Goal: Information Seeking & Learning: Learn about a topic

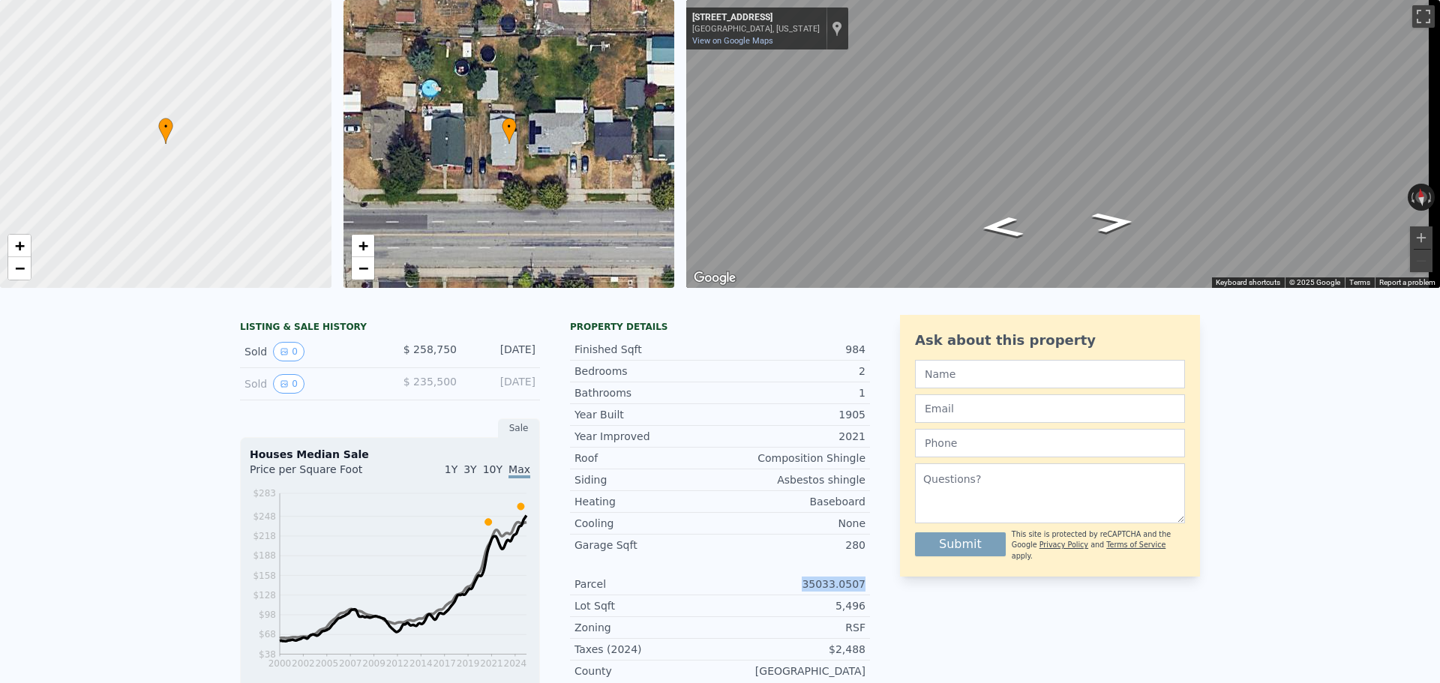
scroll to position [5, 0]
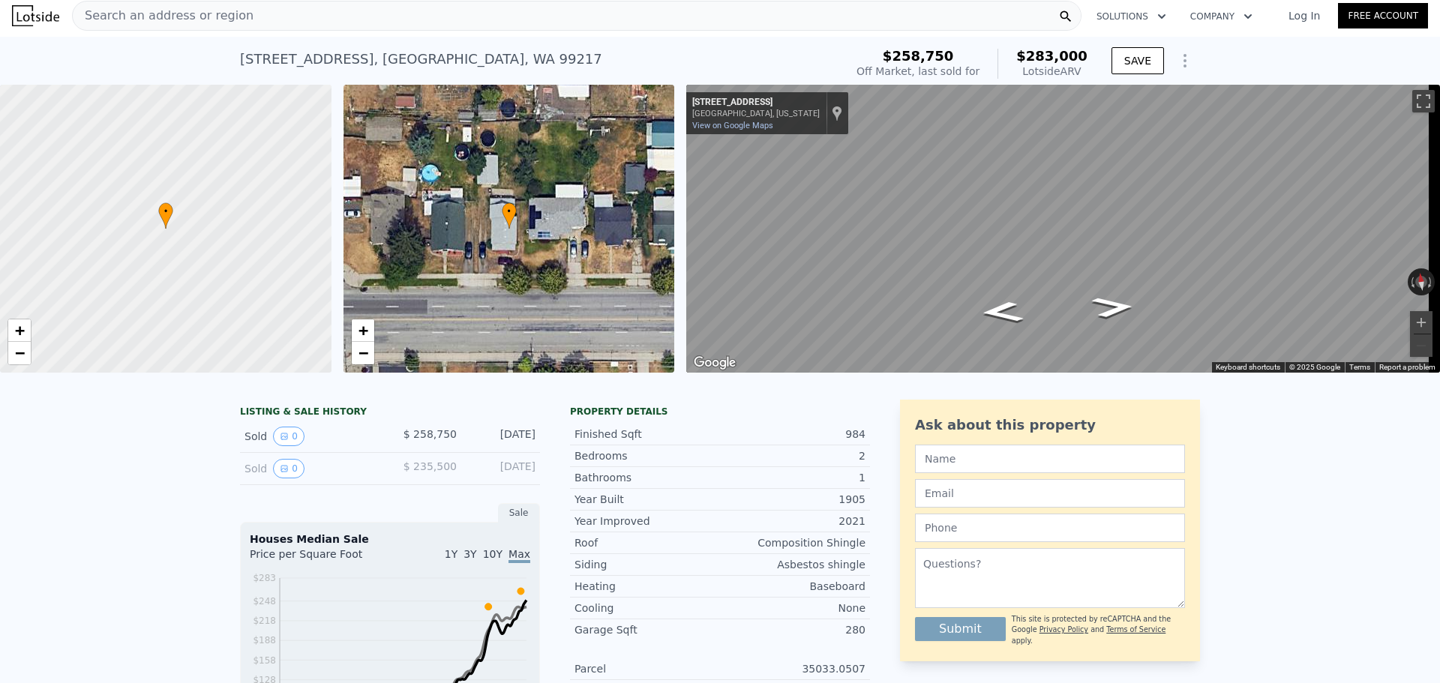
click at [419, 20] on div "Search an address or region" at bounding box center [577, 16] width 1010 height 30
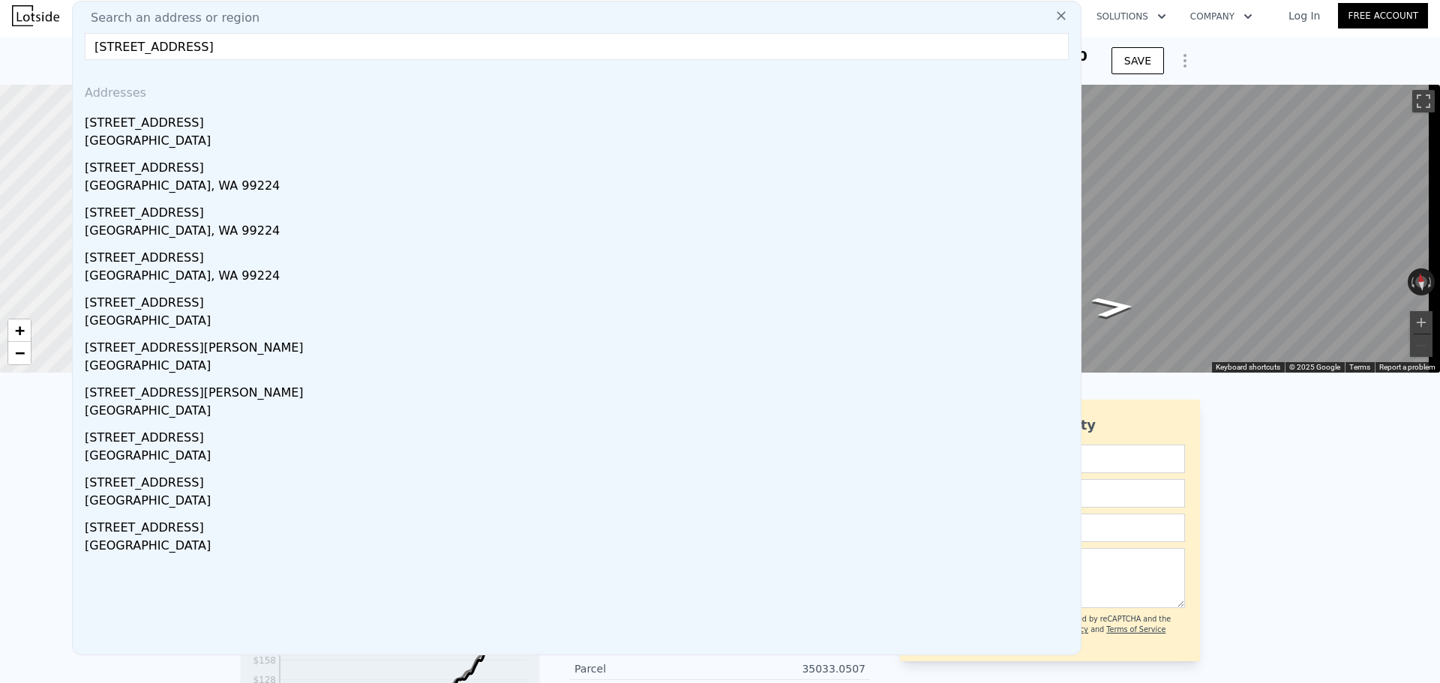
type input "[STREET_ADDRESS]"
click at [314, 125] on div "[STREET_ADDRESS]" at bounding box center [580, 120] width 990 height 24
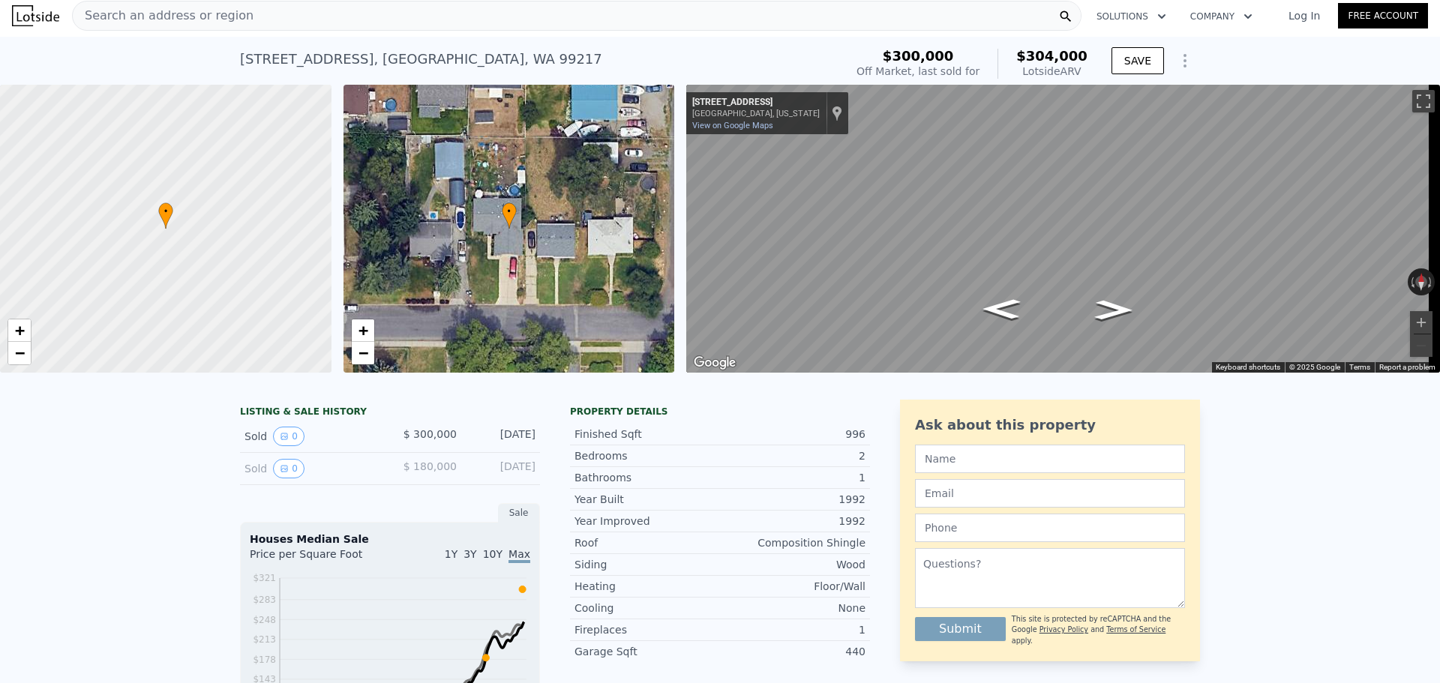
click at [365, 20] on div "Search an address or region" at bounding box center [577, 16] width 1010 height 30
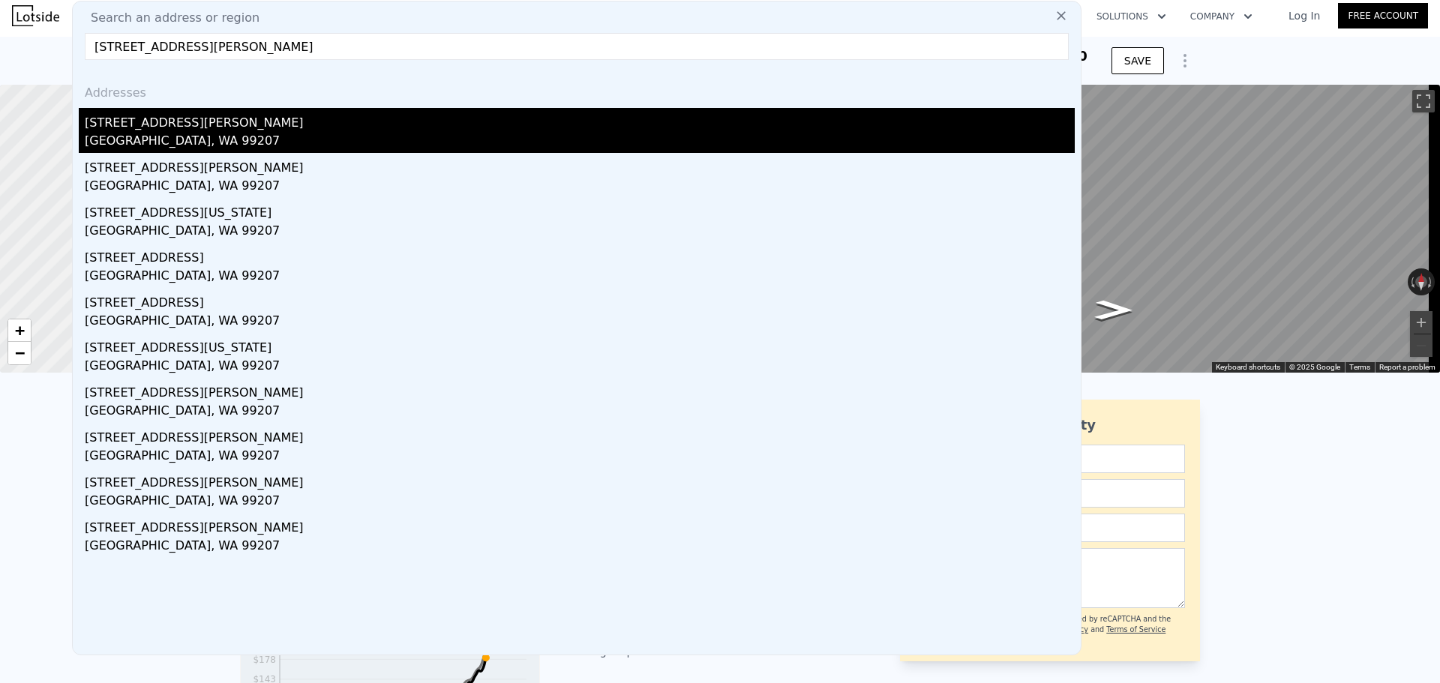
type input "[STREET_ADDRESS][PERSON_NAME]"
click at [281, 134] on div "[GEOGRAPHIC_DATA], WA 99207" at bounding box center [580, 142] width 990 height 21
type input "1"
type input "5100"
checkbox input "true"
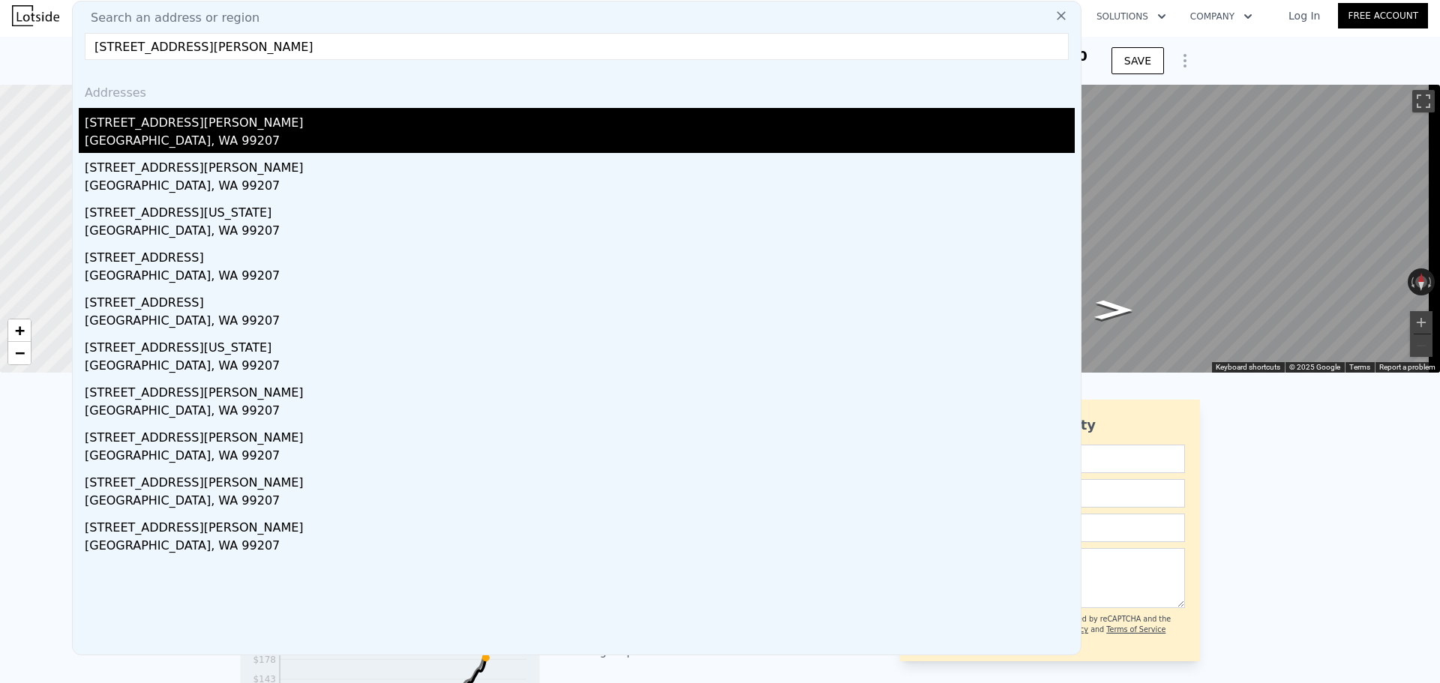
type input "$ 289,000"
type input "5"
type input "$ 30,000"
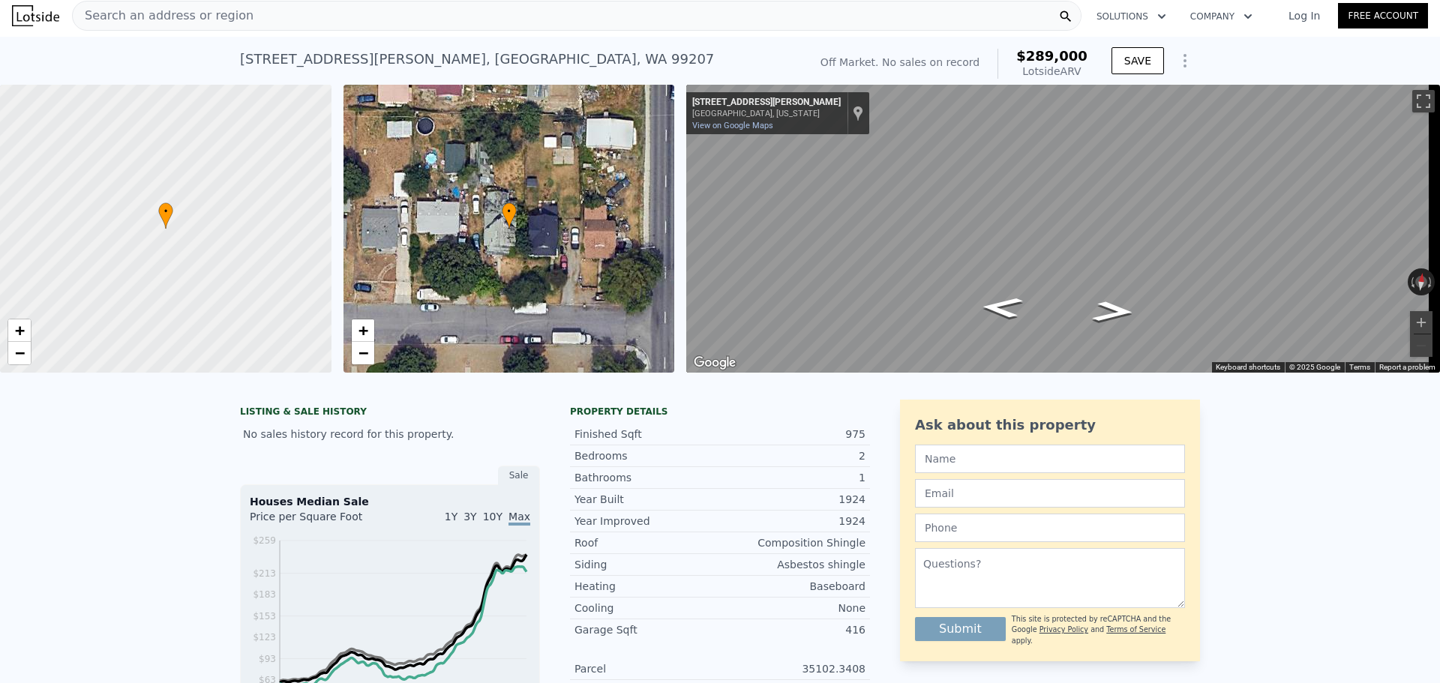
click at [446, 8] on div "Search an address or region" at bounding box center [577, 16] width 1010 height 30
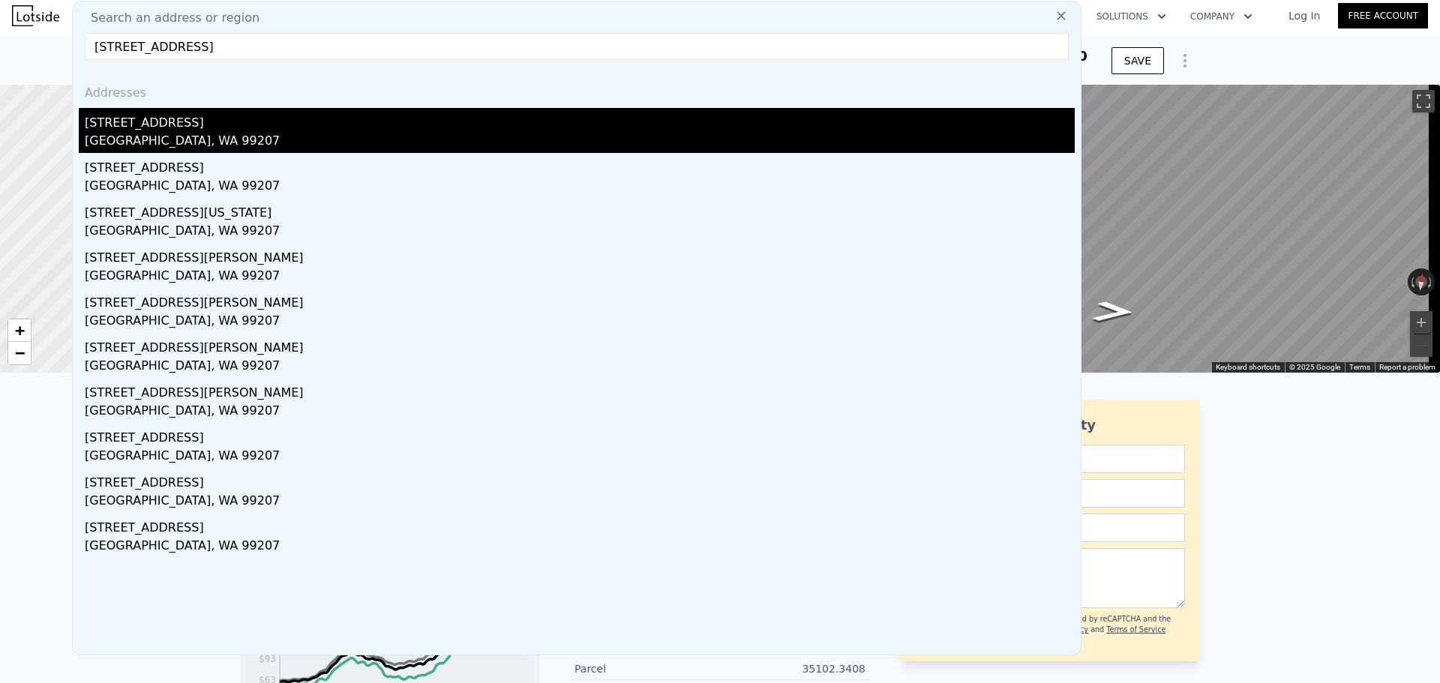
type input "[STREET_ADDRESS]"
click at [215, 141] on div "[GEOGRAPHIC_DATA], WA 99207" at bounding box center [580, 142] width 990 height 21
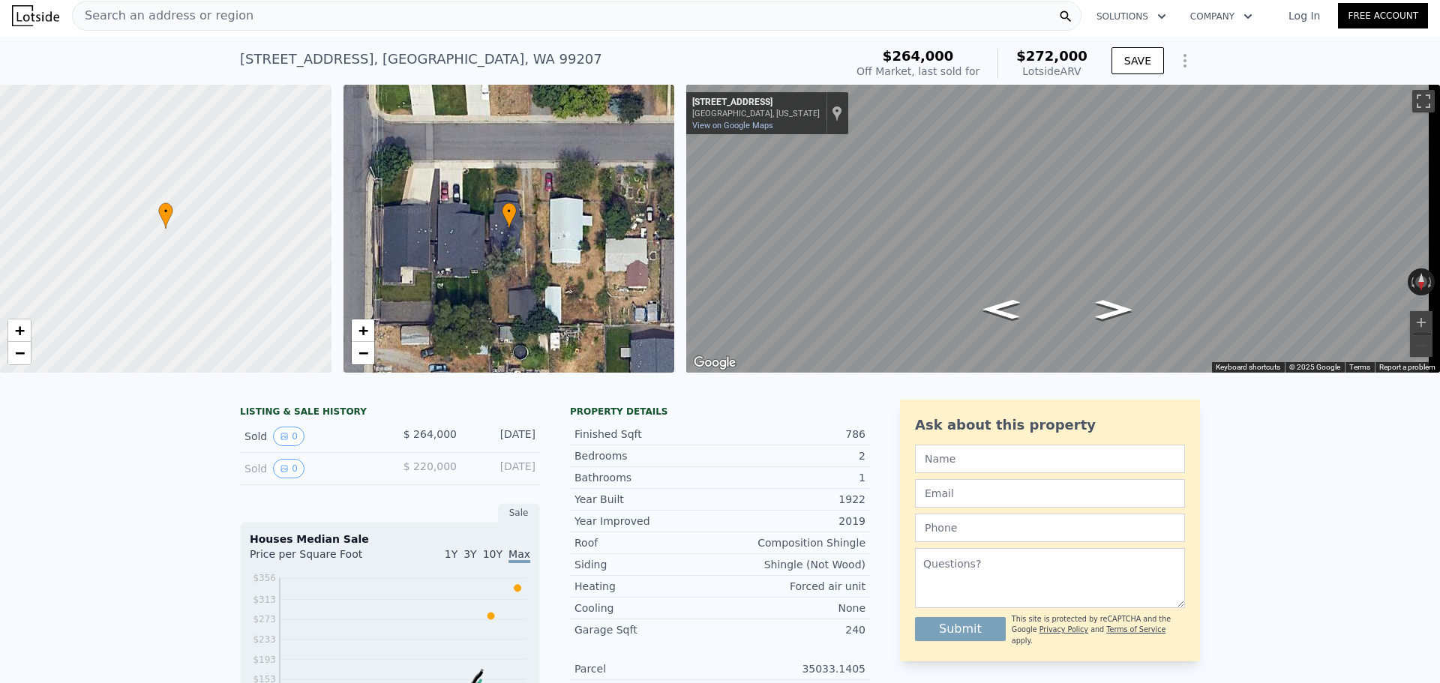
click at [377, 26] on div "Search an address or region" at bounding box center [577, 16] width 1010 height 30
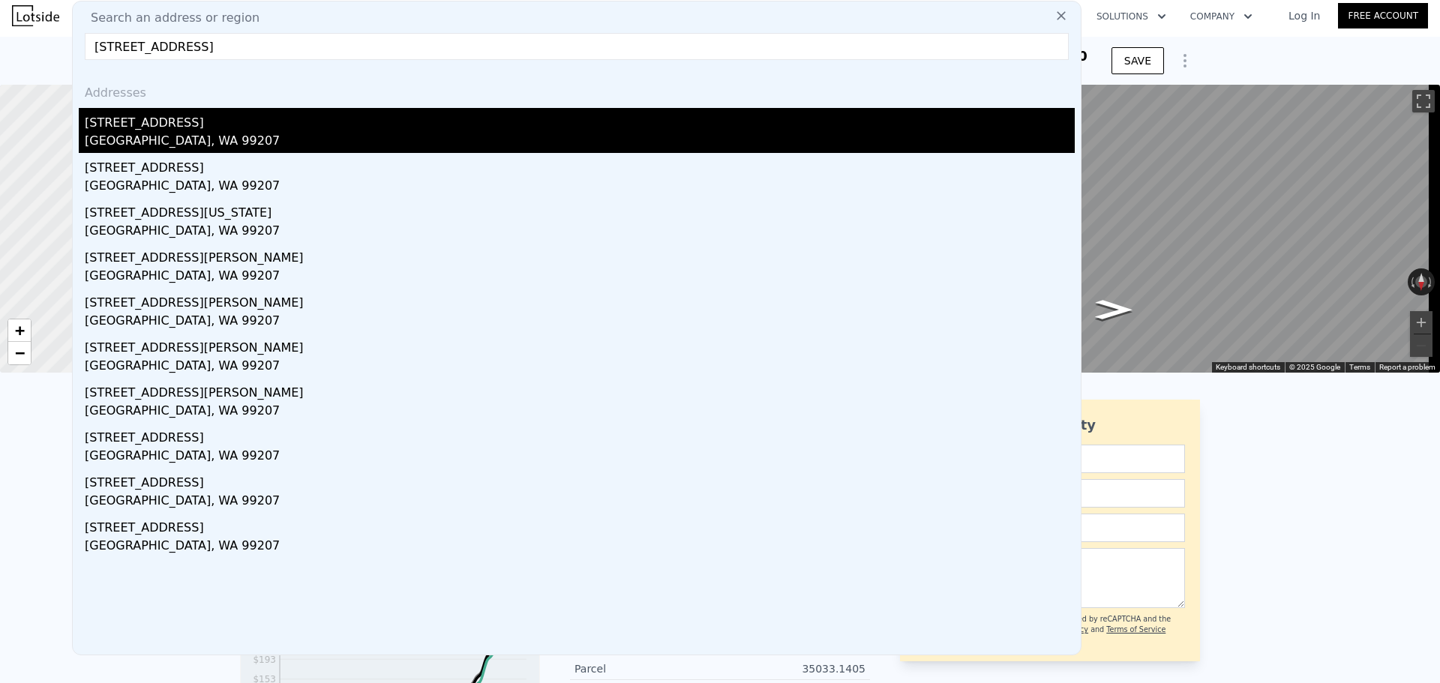
type input "[STREET_ADDRESS]"
click at [253, 136] on div "[GEOGRAPHIC_DATA], WA 99207" at bounding box center [580, 142] width 990 height 21
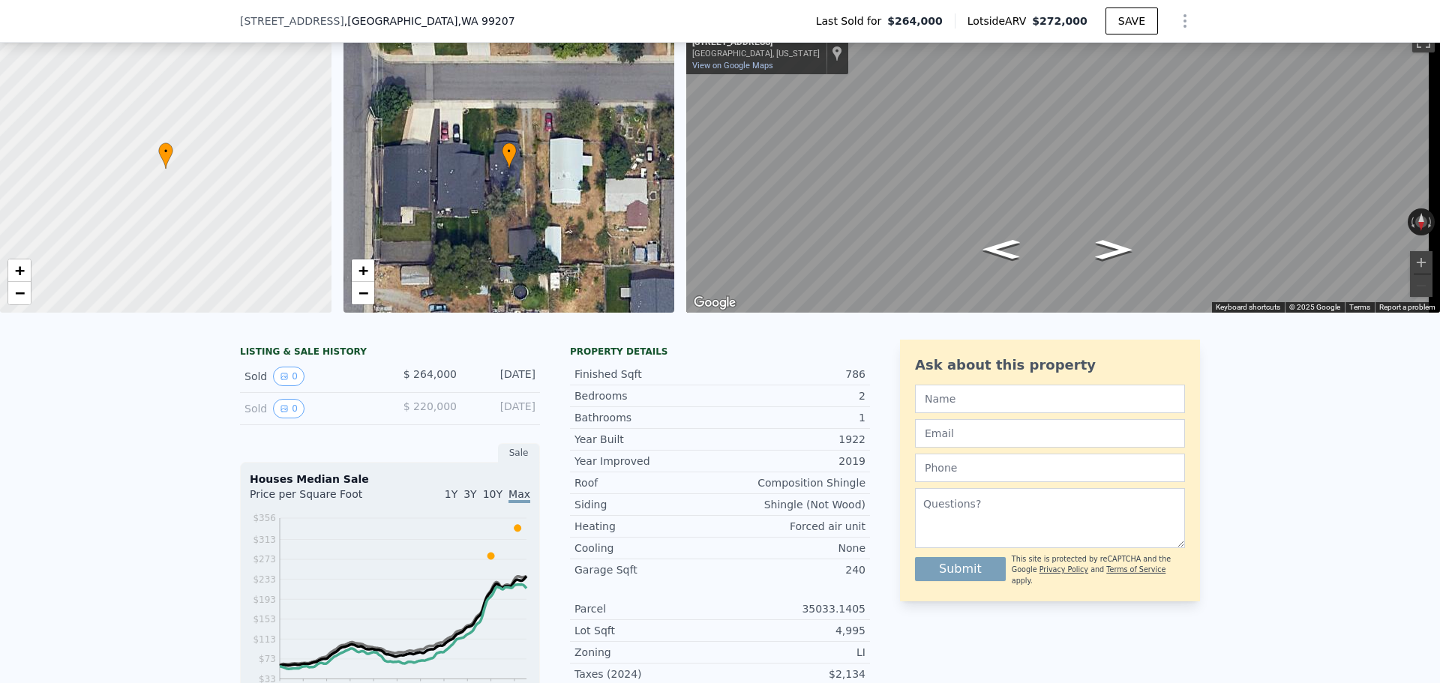
scroll to position [75, 0]
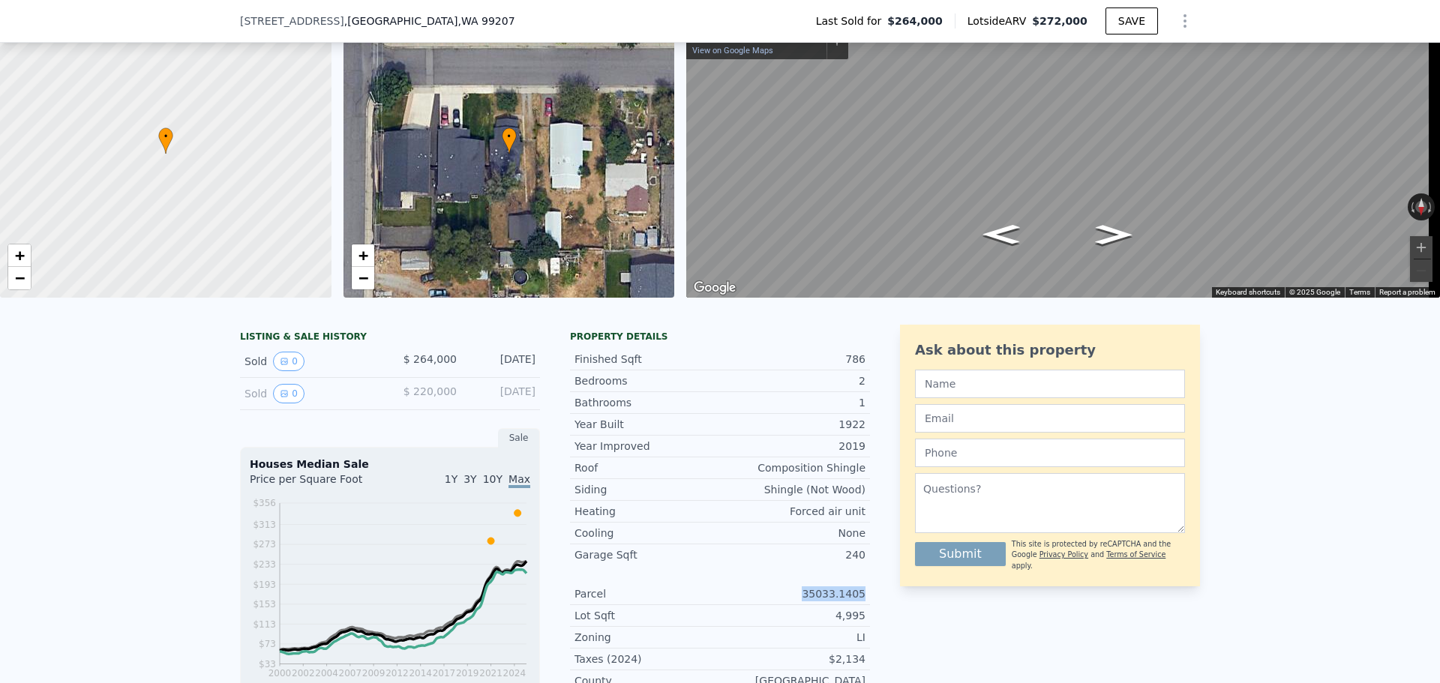
drag, startPoint x: 794, startPoint y: 607, endPoint x: 863, endPoint y: 608, distance: 69.0
click at [863, 605] on div "Parcel 35033.1405" at bounding box center [720, 595] width 300 height 22
copy div "35033.1405"
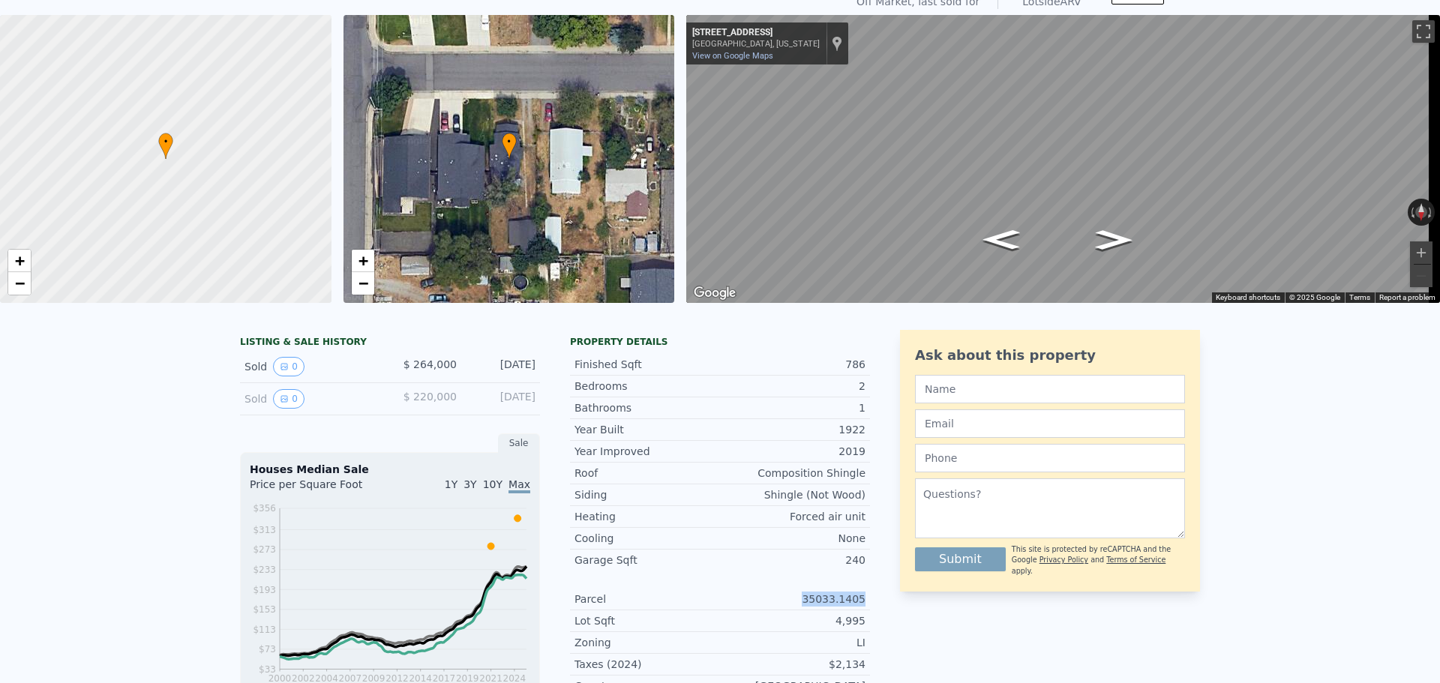
scroll to position [5, 0]
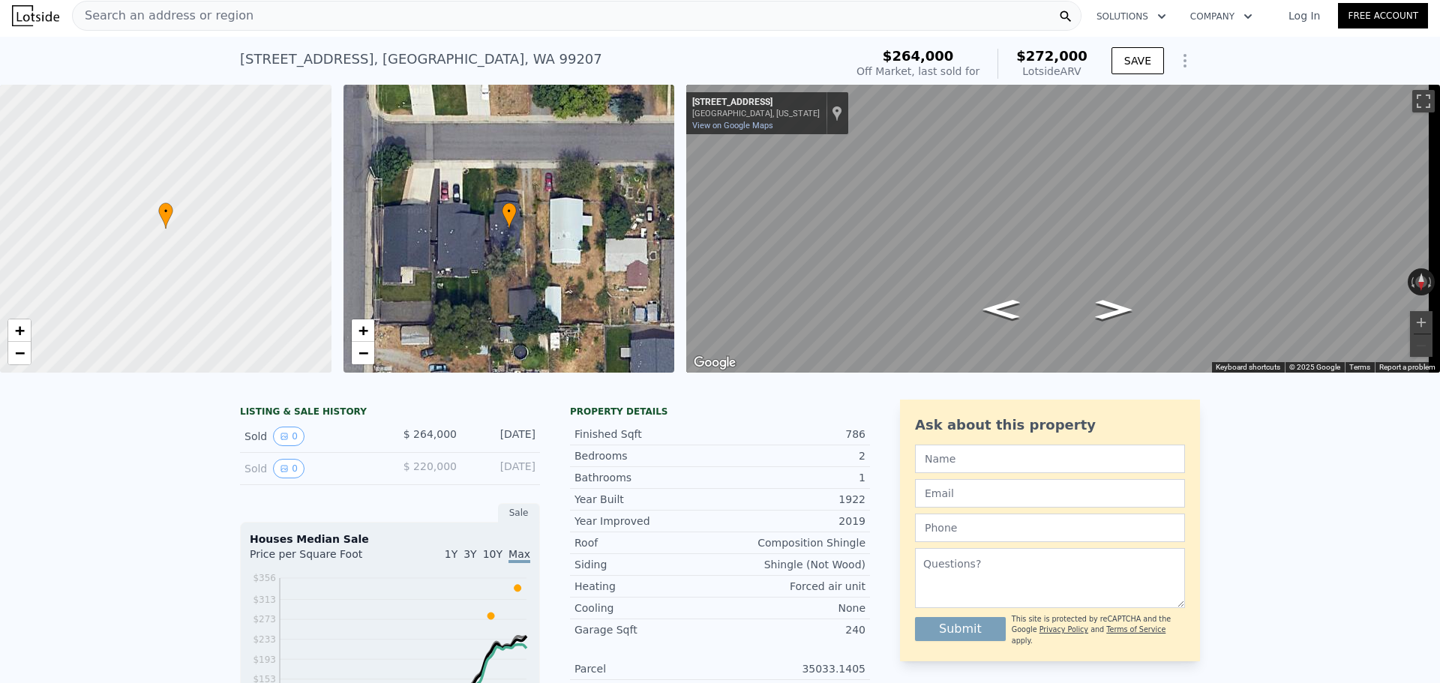
click at [401, 24] on div "Search an address or region" at bounding box center [577, 16] width 1010 height 30
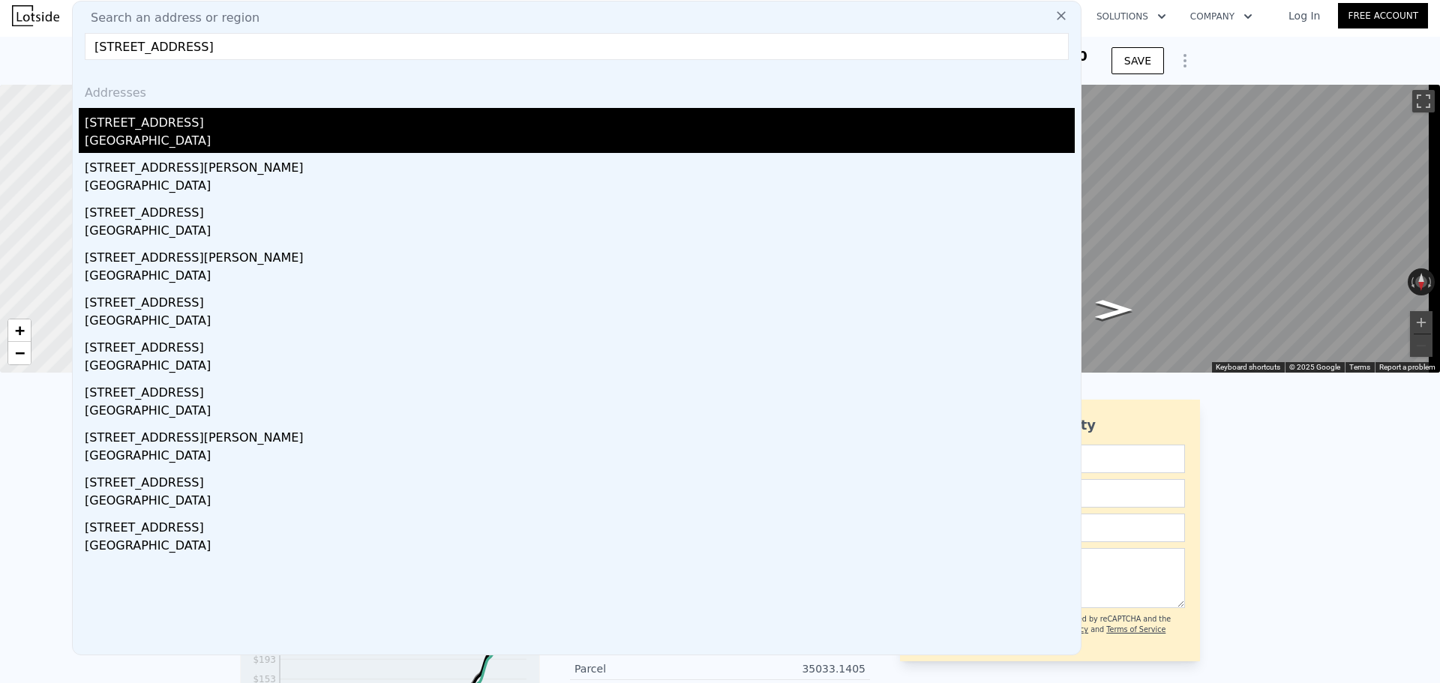
type input "[STREET_ADDRESS]"
click at [227, 146] on div "[GEOGRAPHIC_DATA]" at bounding box center [580, 142] width 990 height 21
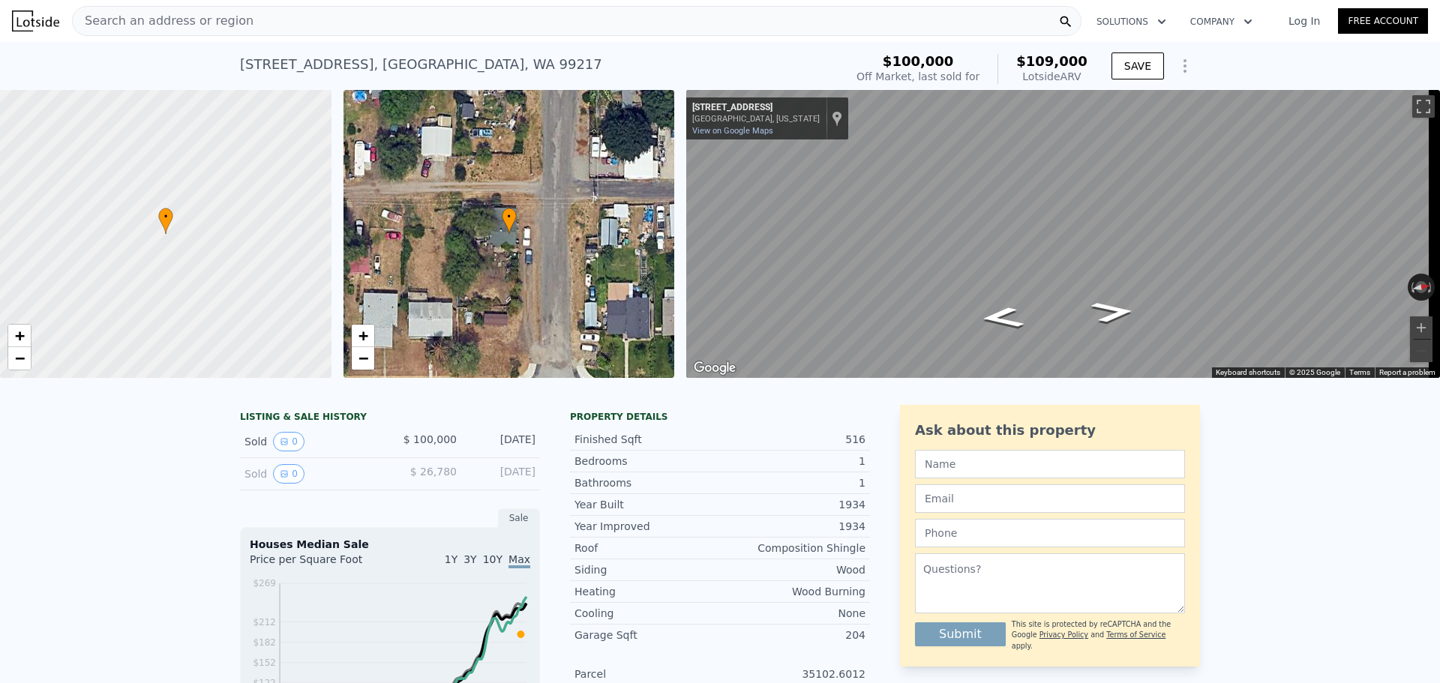
click at [265, 29] on div "Search an address or region" at bounding box center [577, 21] width 1010 height 30
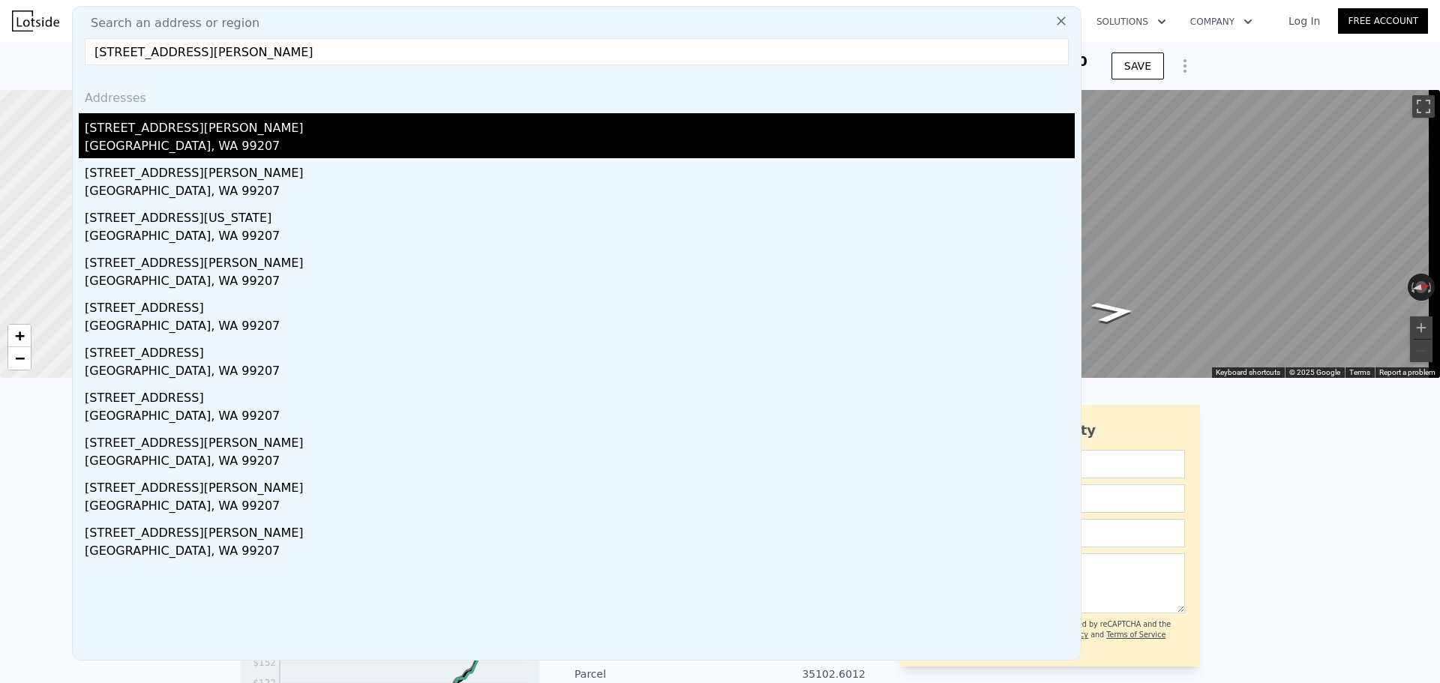
type input "[STREET_ADDRESS][PERSON_NAME]"
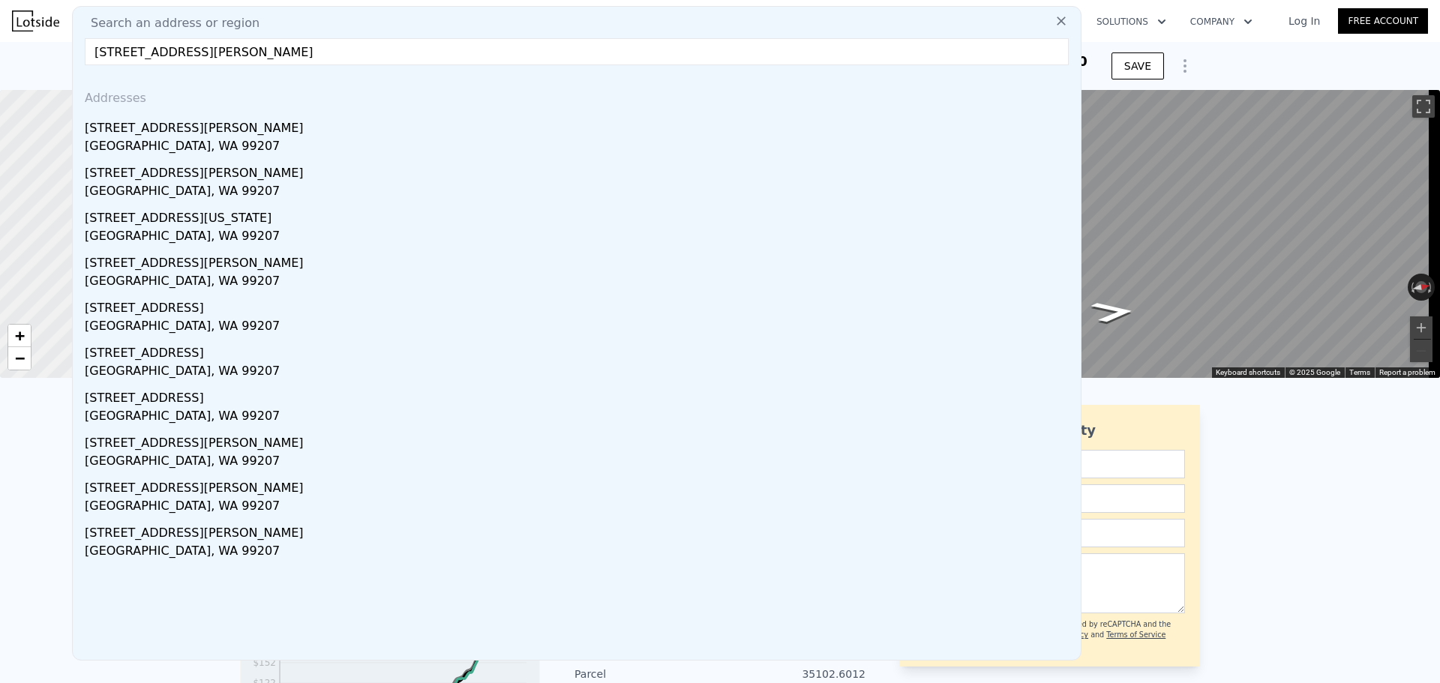
click at [361, 134] on div "[STREET_ADDRESS][PERSON_NAME]" at bounding box center [580, 125] width 990 height 24
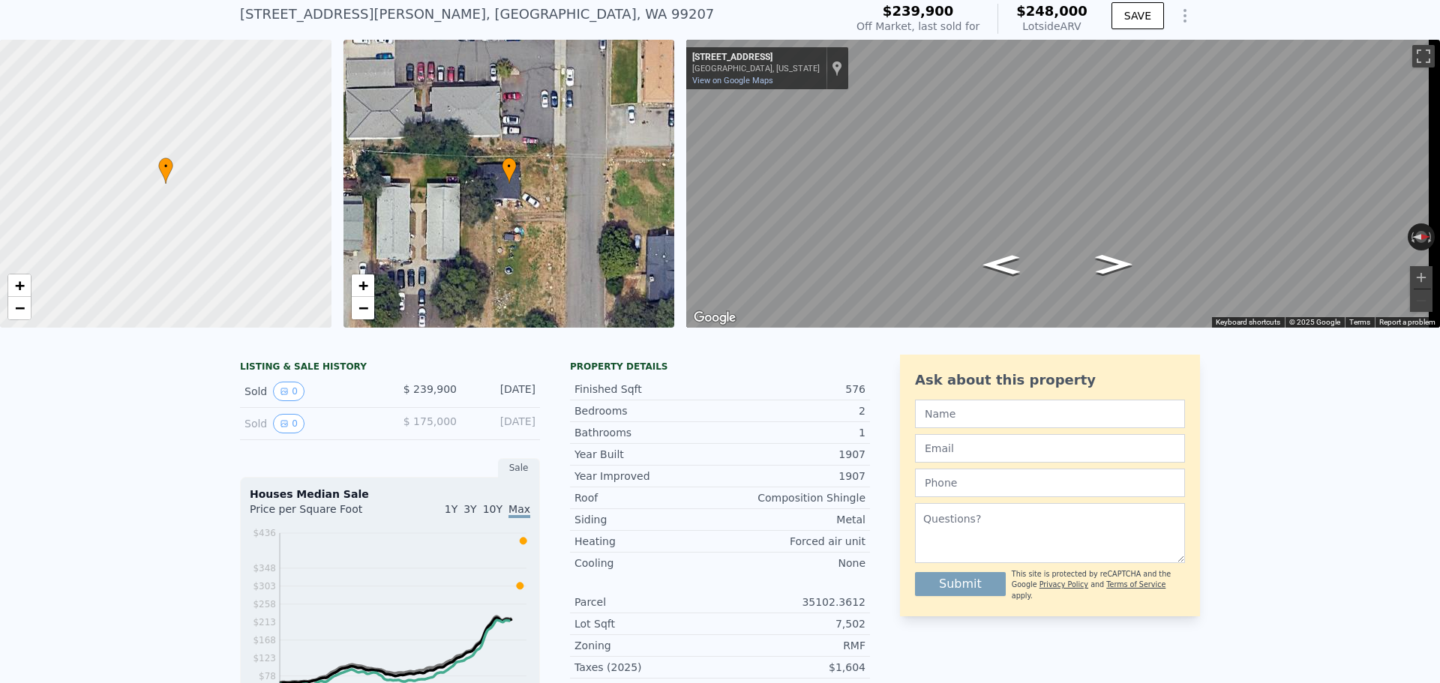
scroll to position [70, 0]
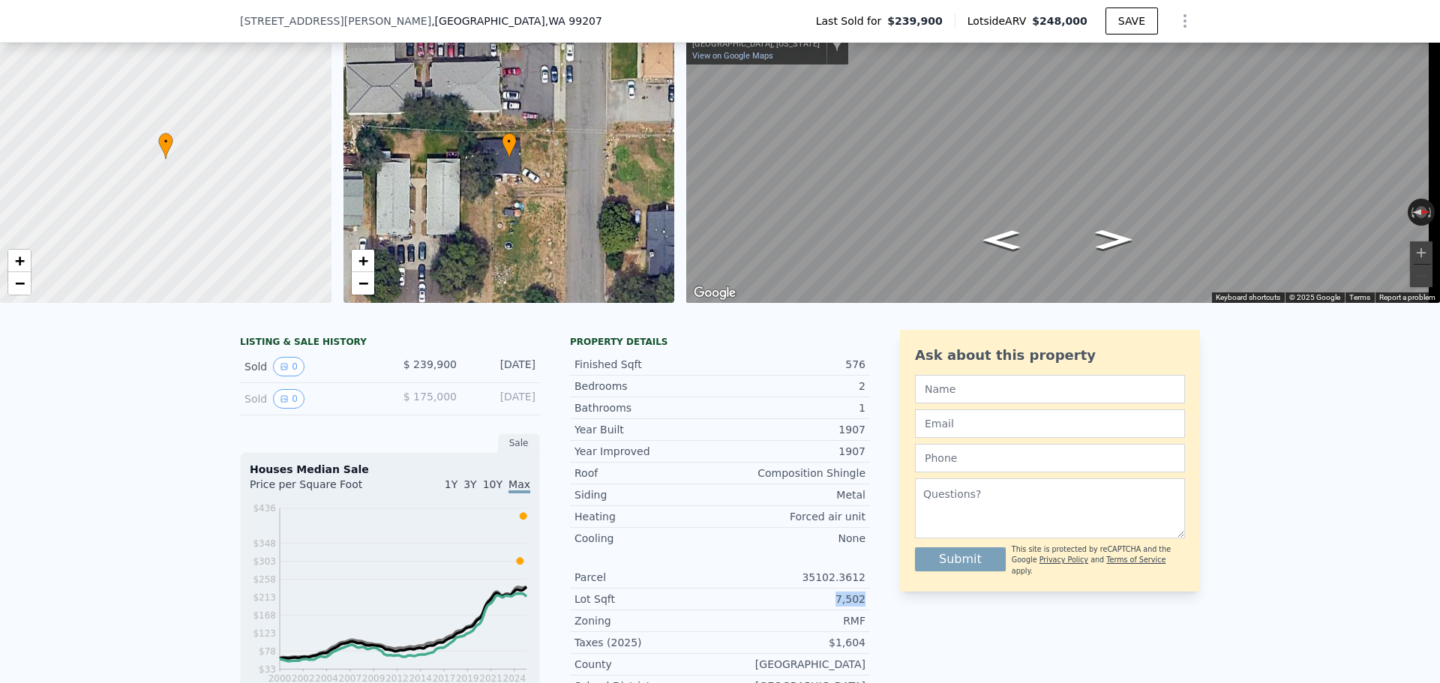
drag, startPoint x: 832, startPoint y: 614, endPoint x: 874, endPoint y: 613, distance: 42.0
click at [874, 613] on div "LISTING & SALE HISTORY Sold 0 $ 239,900 [DATE] Sold 0 $ 175,000 [DATE] Sale Hou…" at bounding box center [720, 668] width 960 height 677
copy div "7,502"
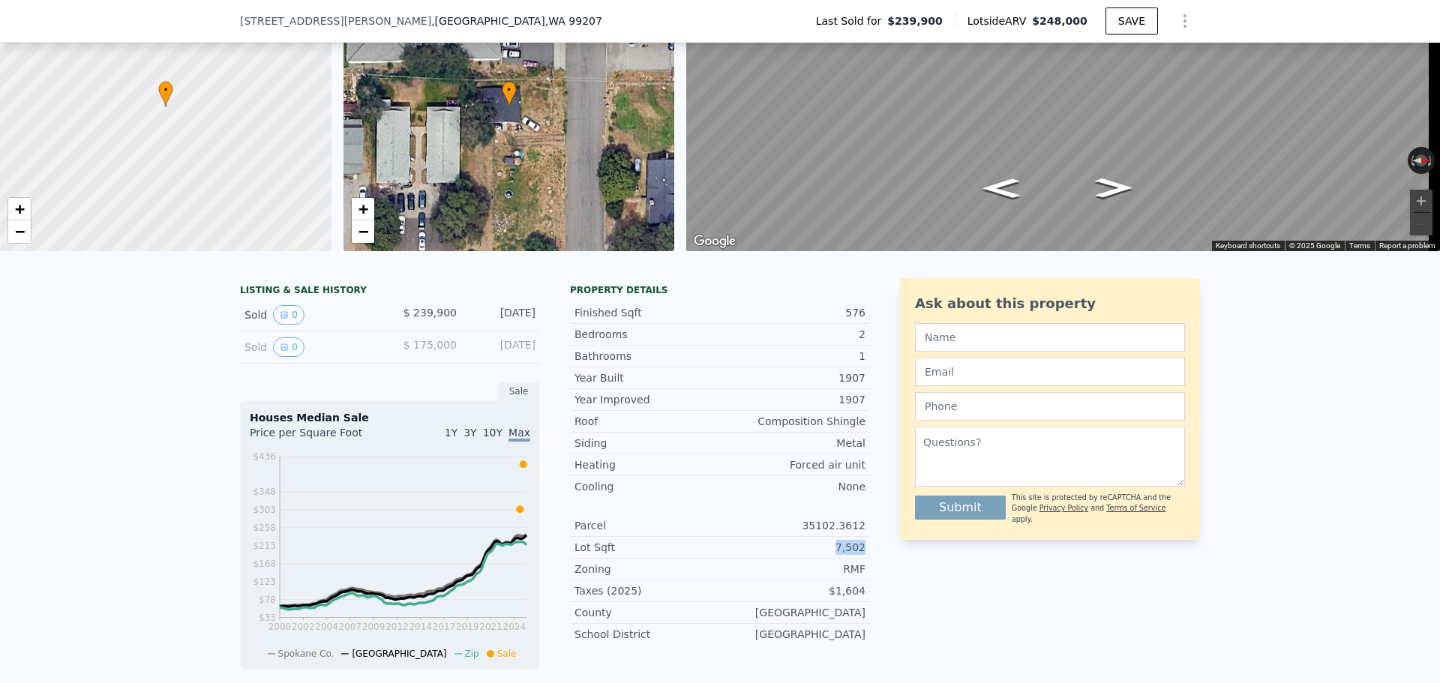
scroll to position [145, 0]
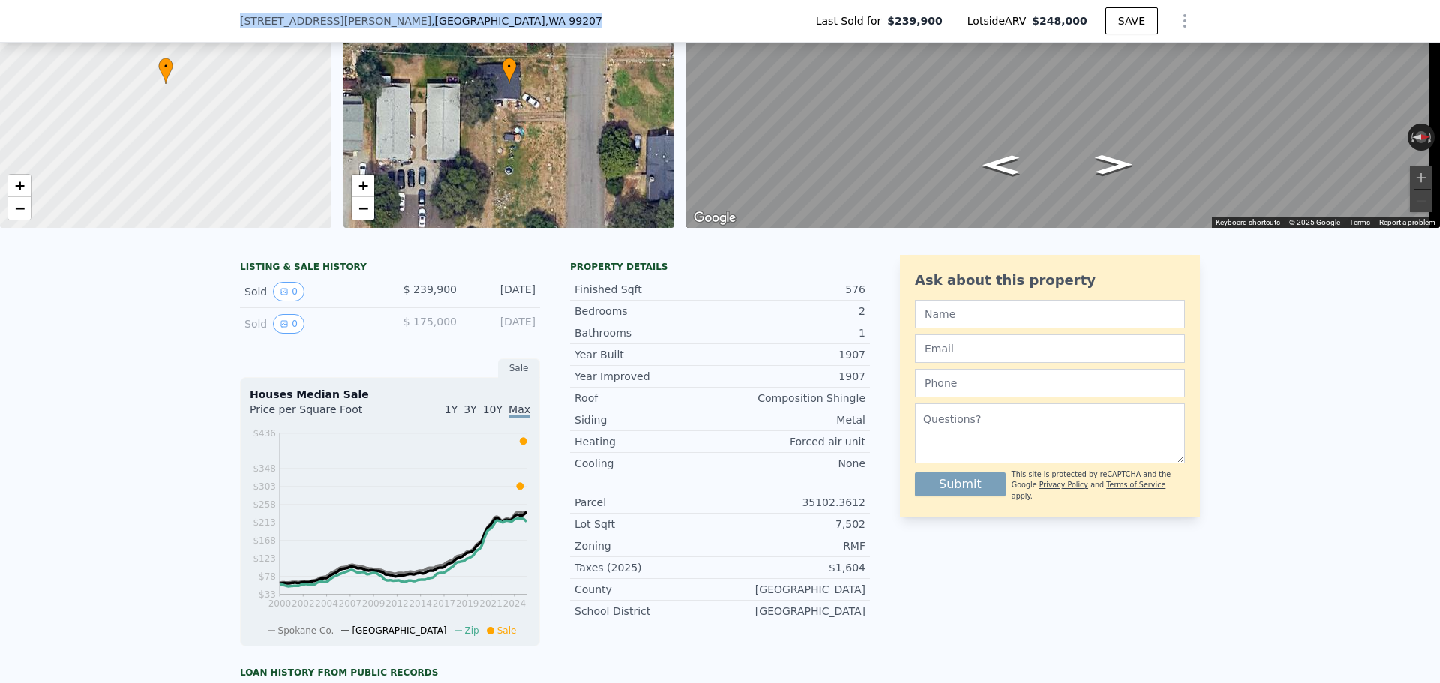
drag, startPoint x: 446, startPoint y: 18, endPoint x: 209, endPoint y: 34, distance: 238.3
click at [209, 34] on div "[STREET_ADDRESS][PERSON_NAME] Last Sold for $239,900 Lotside ARV $248,000 SAVE" at bounding box center [720, 21] width 1440 height 43
copy div "[STREET_ADDRESS][PERSON_NAME]"
drag, startPoint x: 808, startPoint y: 509, endPoint x: 871, endPoint y: 510, distance: 63.0
click at [871, 510] on div "LISTING & SALE HISTORY Sold 0 $ 239,900 [DATE] Sold 0 $ 175,000 [DATE] Sale Hou…" at bounding box center [720, 593] width 960 height 677
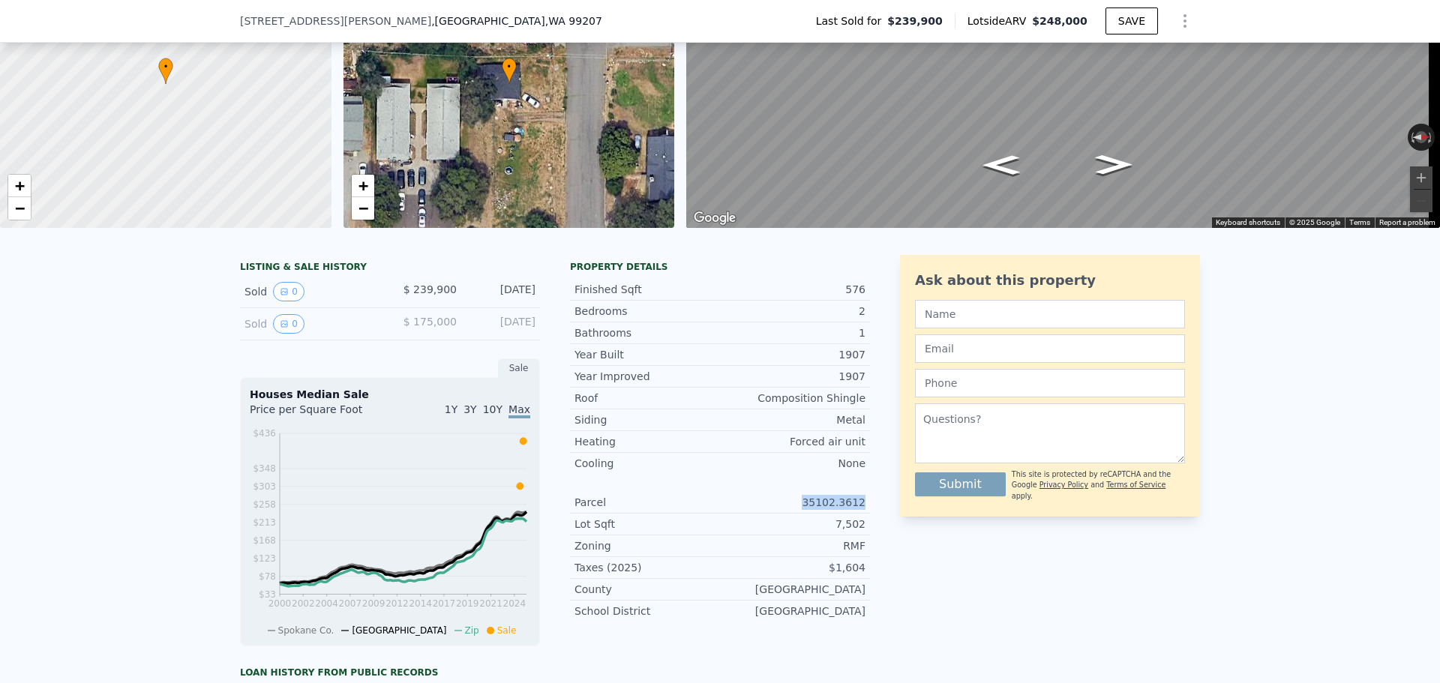
copy div "35102.3612"
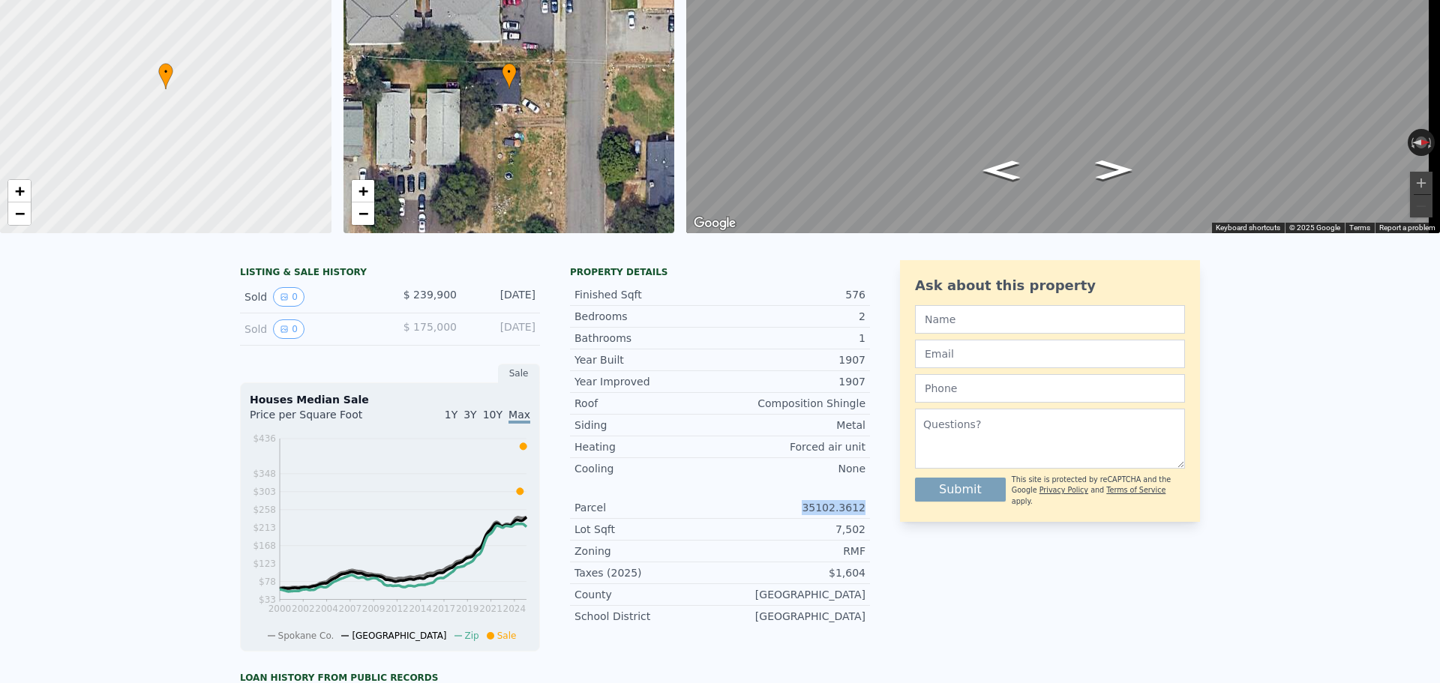
scroll to position [5, 0]
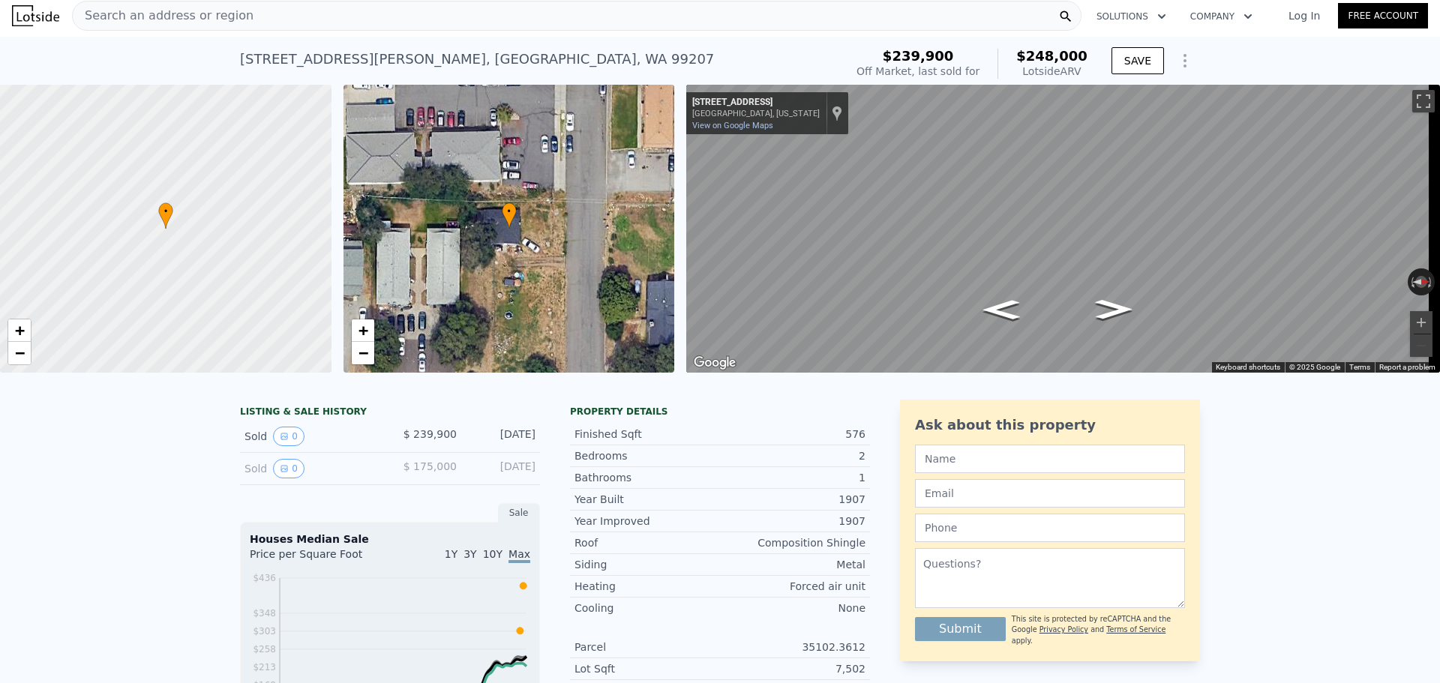
click at [425, 17] on div "Search an address or region" at bounding box center [577, 16] width 1010 height 30
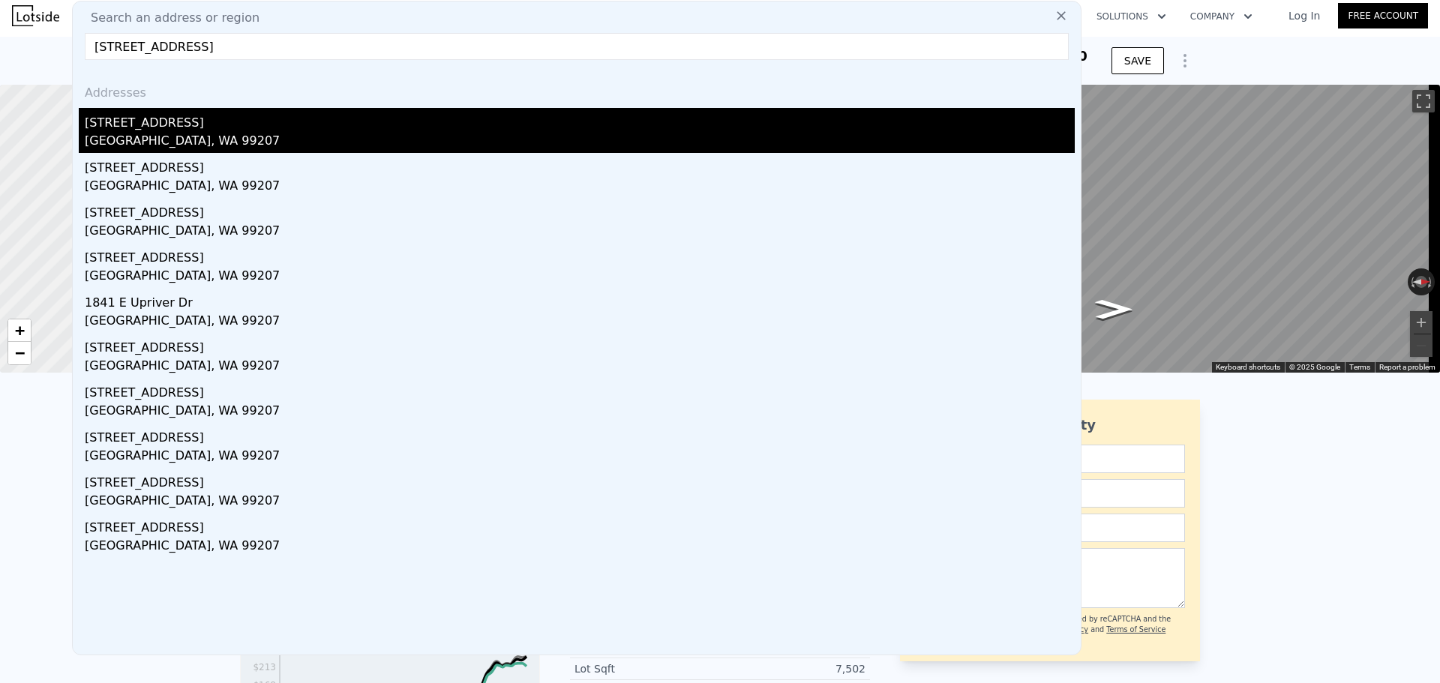
type input "[STREET_ADDRESS]"
click at [345, 122] on div "[STREET_ADDRESS]" at bounding box center [580, 120] width 990 height 24
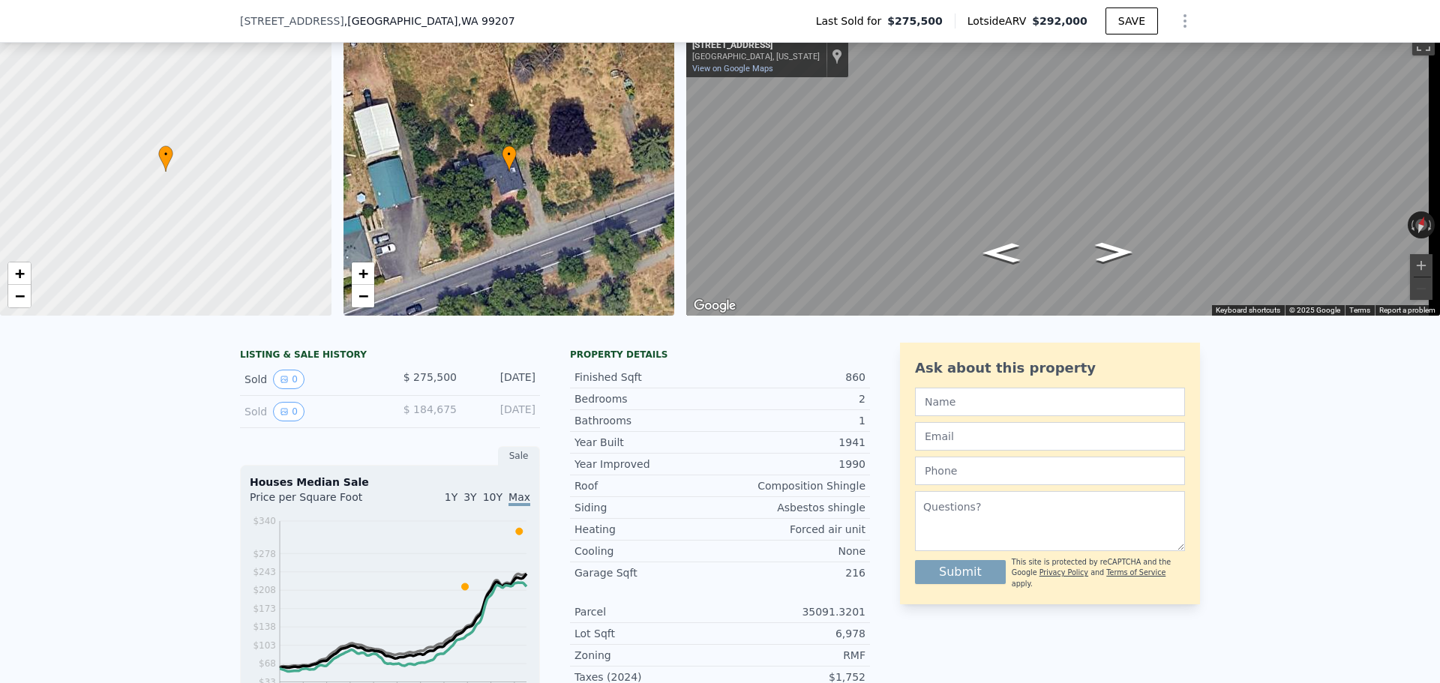
scroll to position [75, 0]
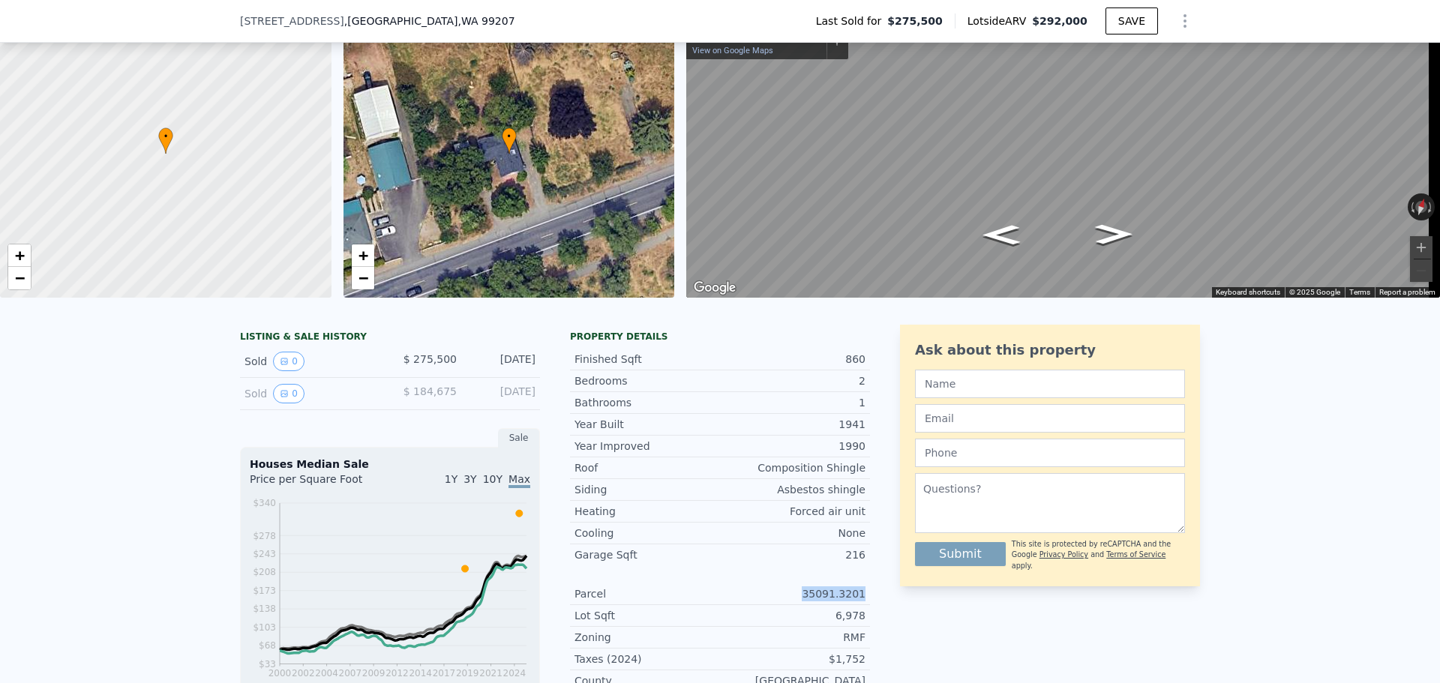
drag, startPoint x: 807, startPoint y: 606, endPoint x: 874, endPoint y: 606, distance: 66.8
click at [874, 606] on div "LISTING & SALE HISTORY Sold 0 $ 275,500 [DATE] Sold 0 $ 184,675 [DATE] Sale Hou…" at bounding box center [720, 643] width 960 height 637
copy div "35091.3201"
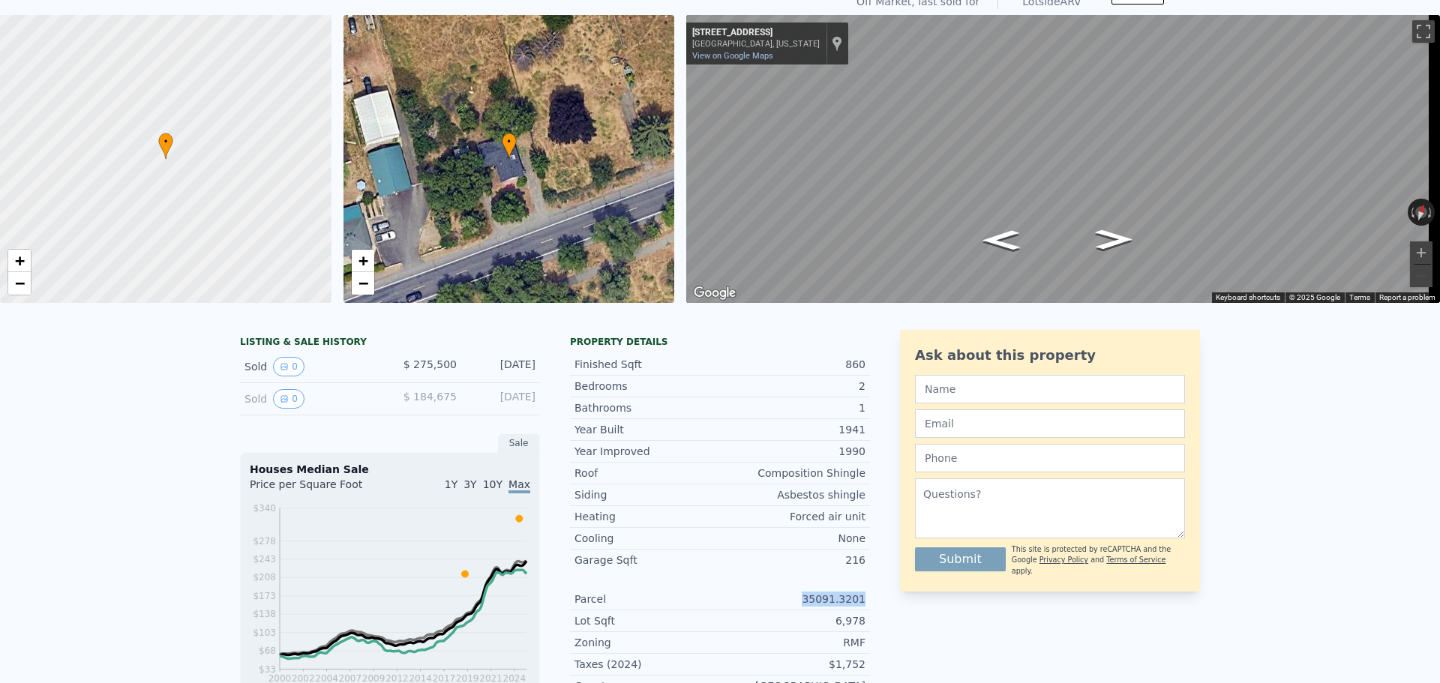
scroll to position [5, 0]
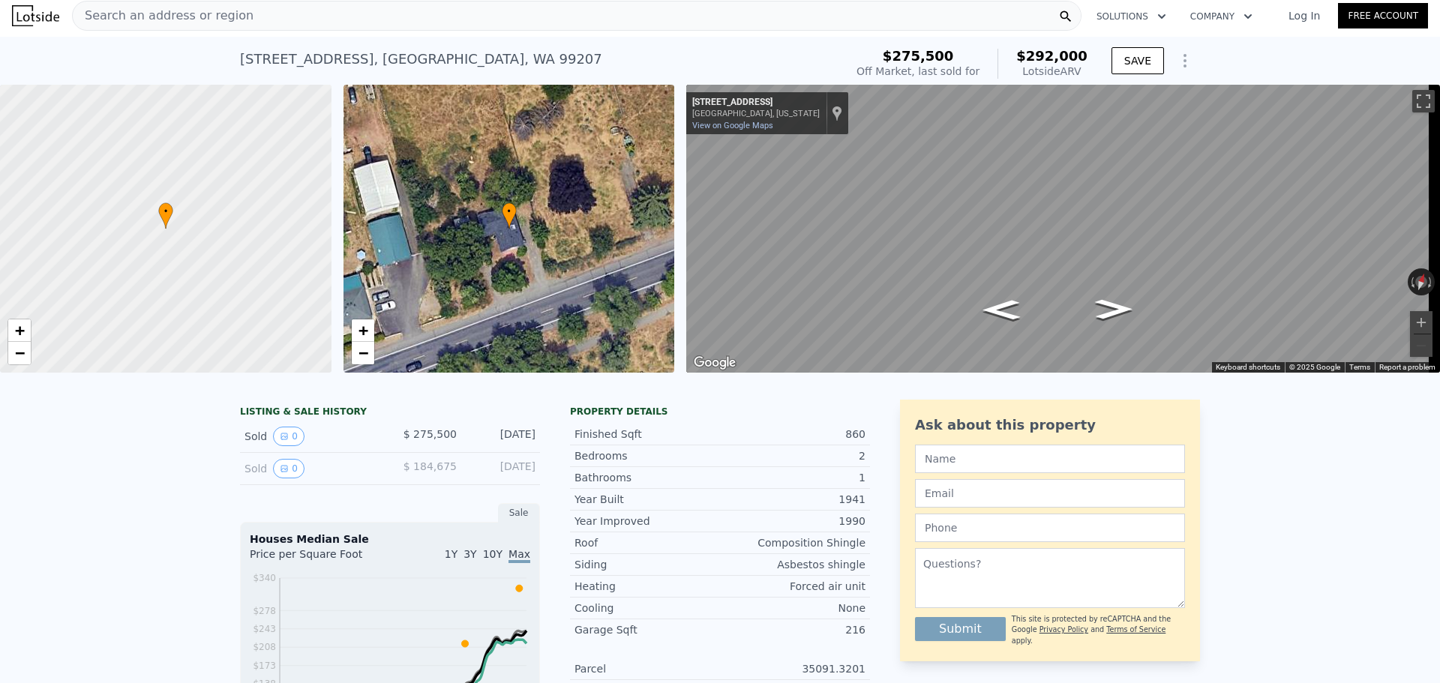
click at [321, 11] on div "Search an address or region" at bounding box center [577, 16] width 1010 height 30
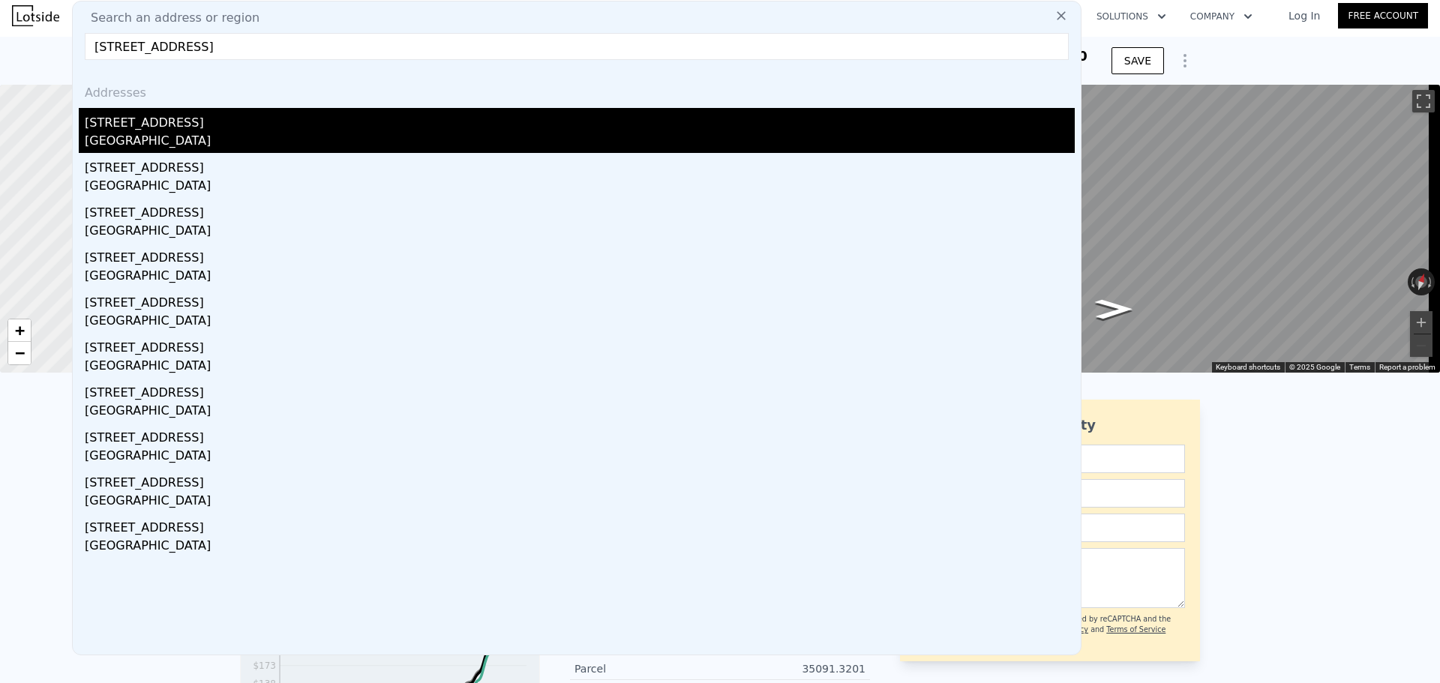
type input "[STREET_ADDRESS]"
click at [216, 130] on div "[STREET_ADDRESS]" at bounding box center [580, 120] width 990 height 24
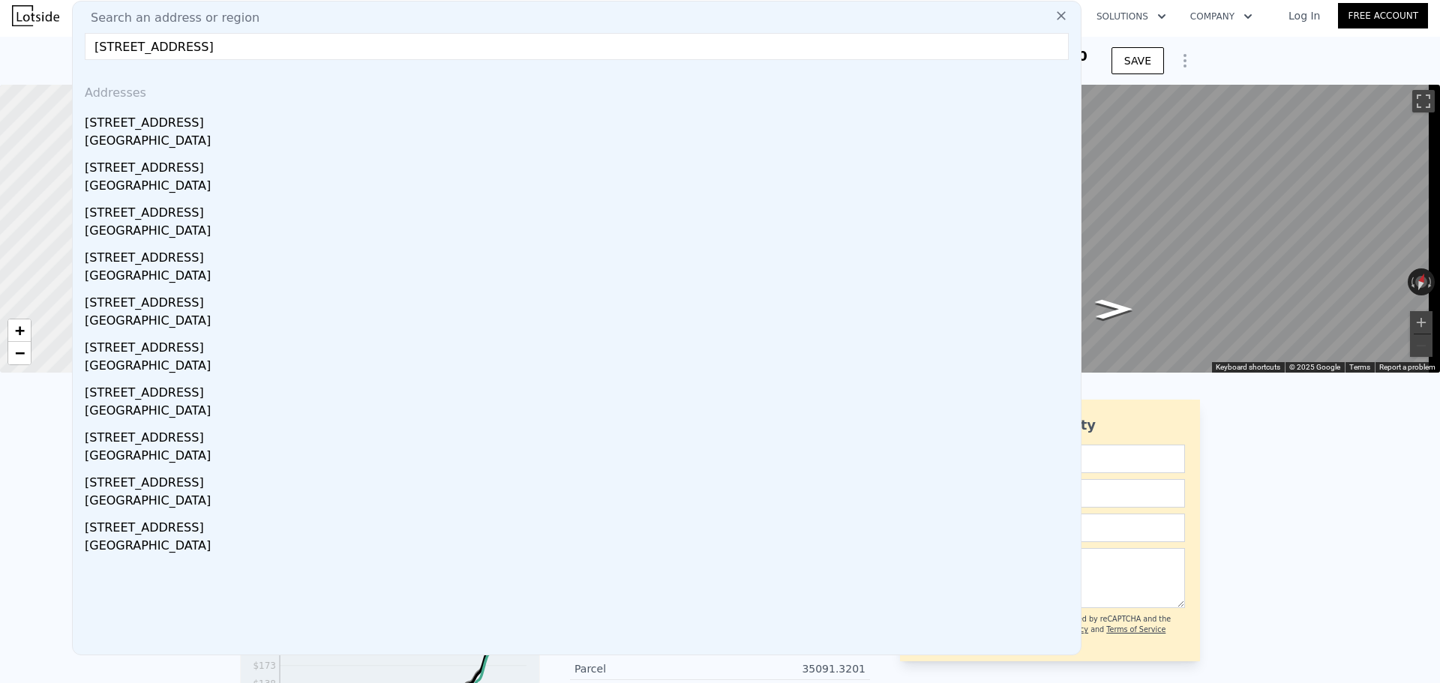
type input "2.75"
type input "1239"
type input "3174"
checkbox input "false"
type input "$ 283,000"
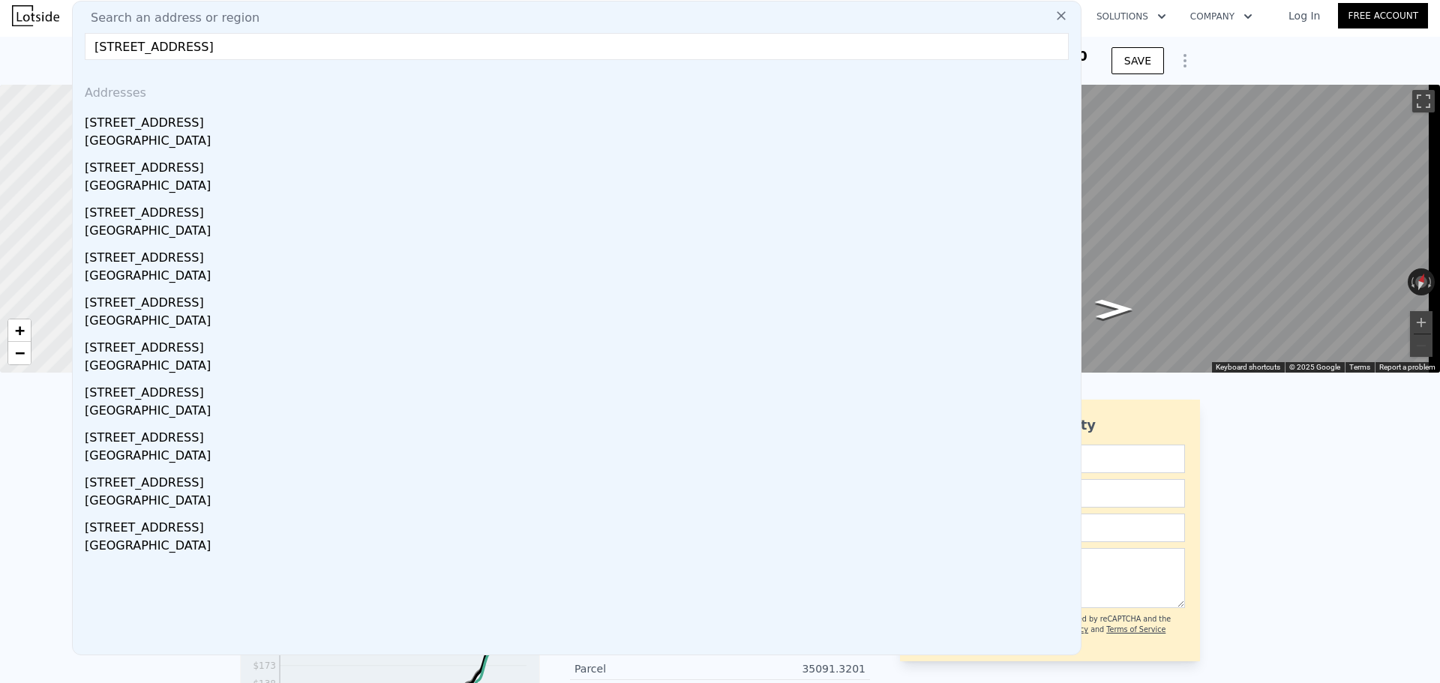
type input "-$ 13,879"
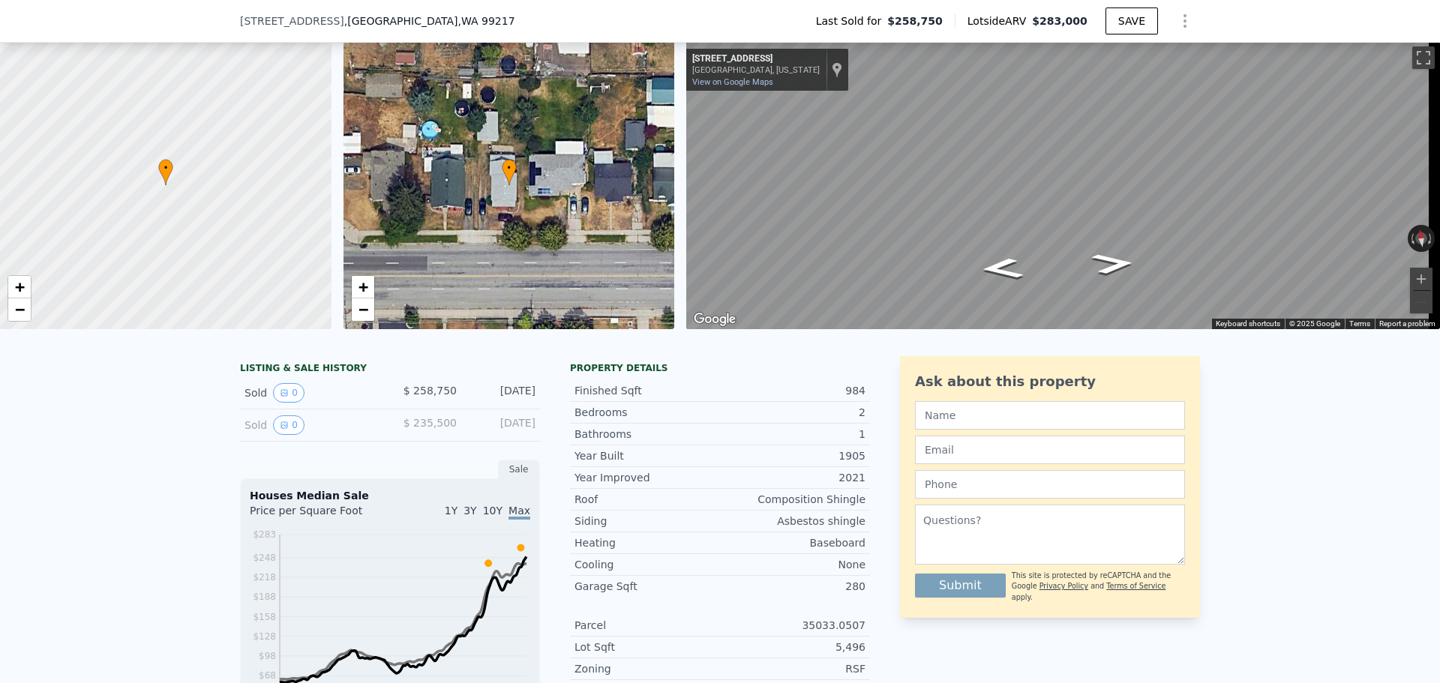
scroll to position [75, 0]
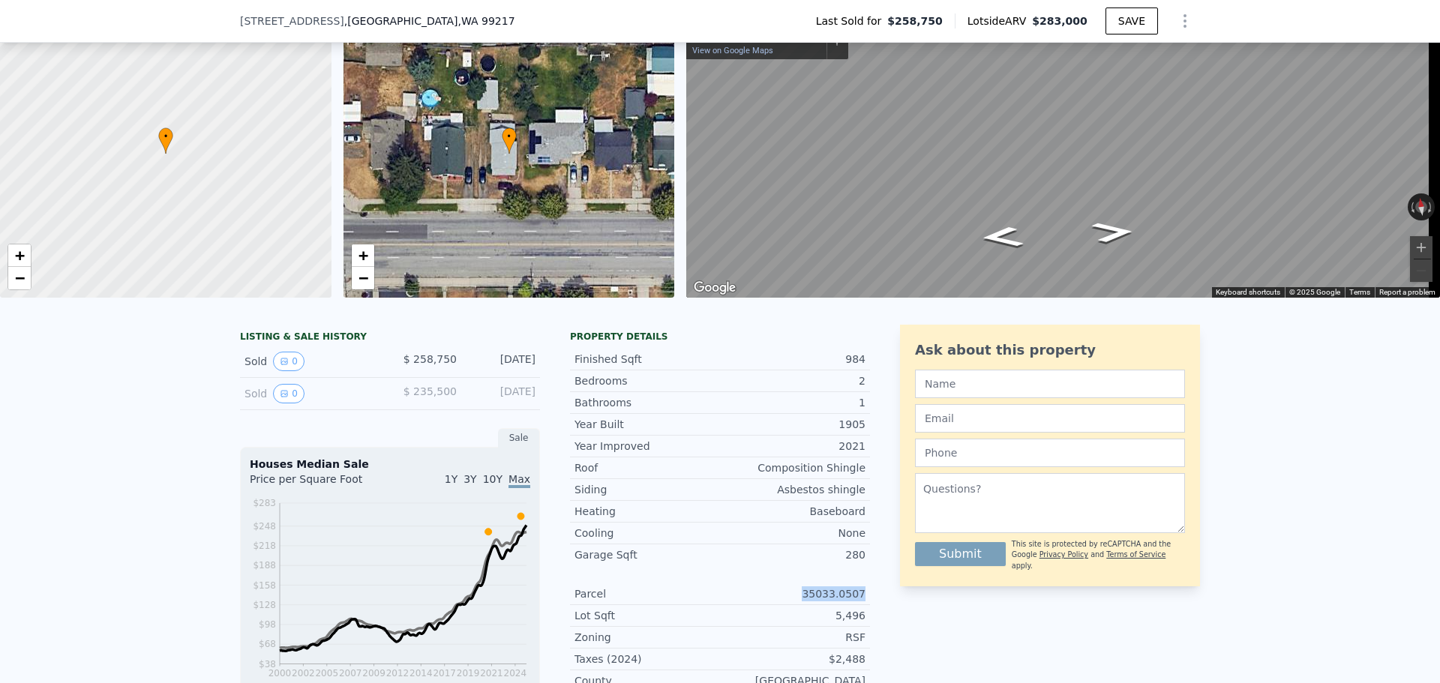
drag, startPoint x: 799, startPoint y: 604, endPoint x: 861, endPoint y: 598, distance: 62.5
click at [861, 598] on div "Parcel 35033.0507" at bounding box center [720, 595] width 300 height 22
copy div "35033.0507"
drag, startPoint x: 831, startPoint y: 629, endPoint x: 863, endPoint y: 629, distance: 32.3
click at [863, 627] on div "Lot Sqft 5,496" at bounding box center [720, 616] width 300 height 22
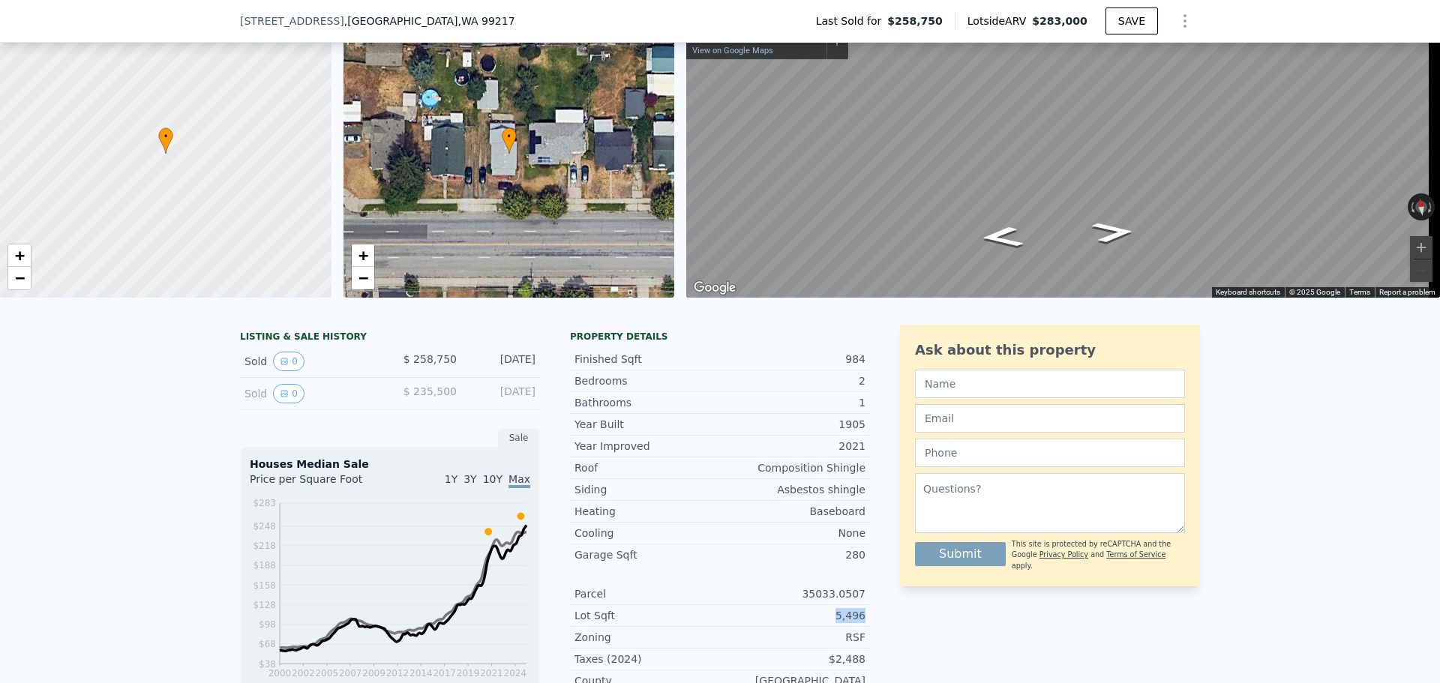
copy div "5,496"
type input "1"
type input "1092"
type input "5100"
checkbox input "true"
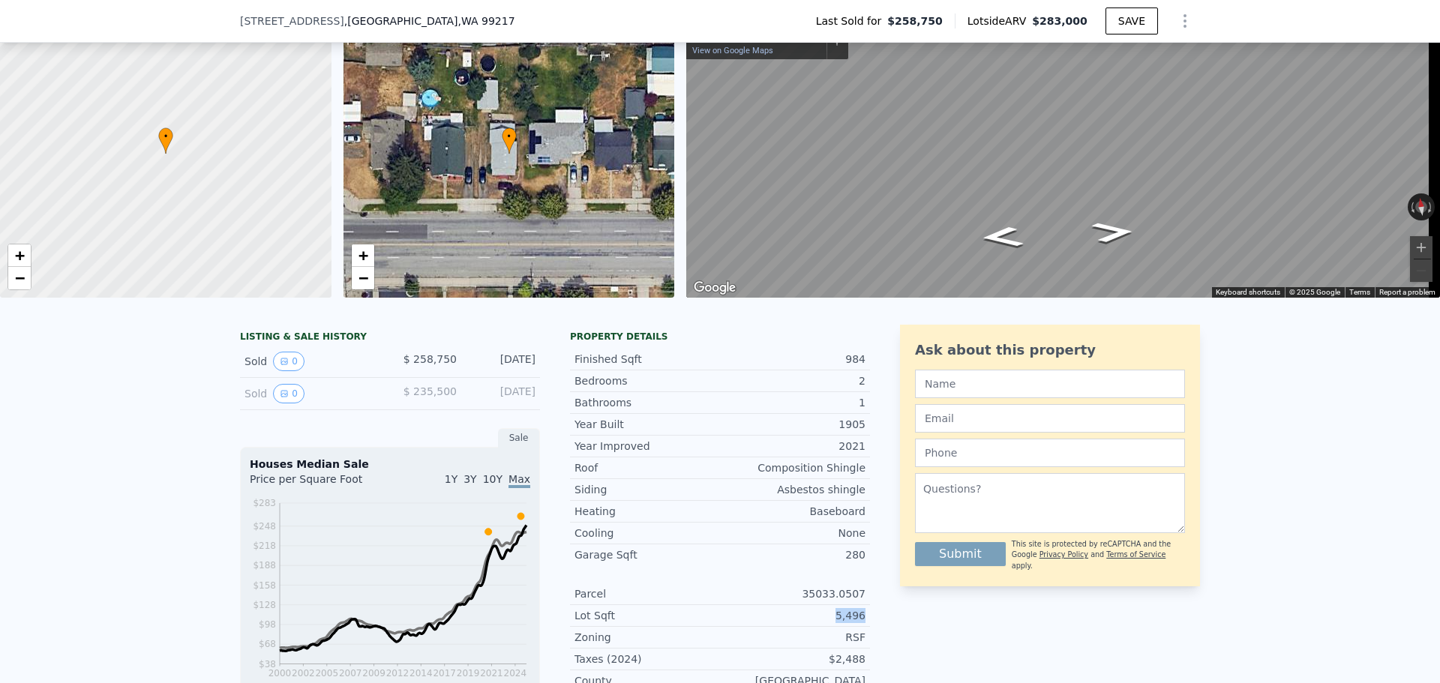
type input "$ 292,000"
type input "-$ 22,935"
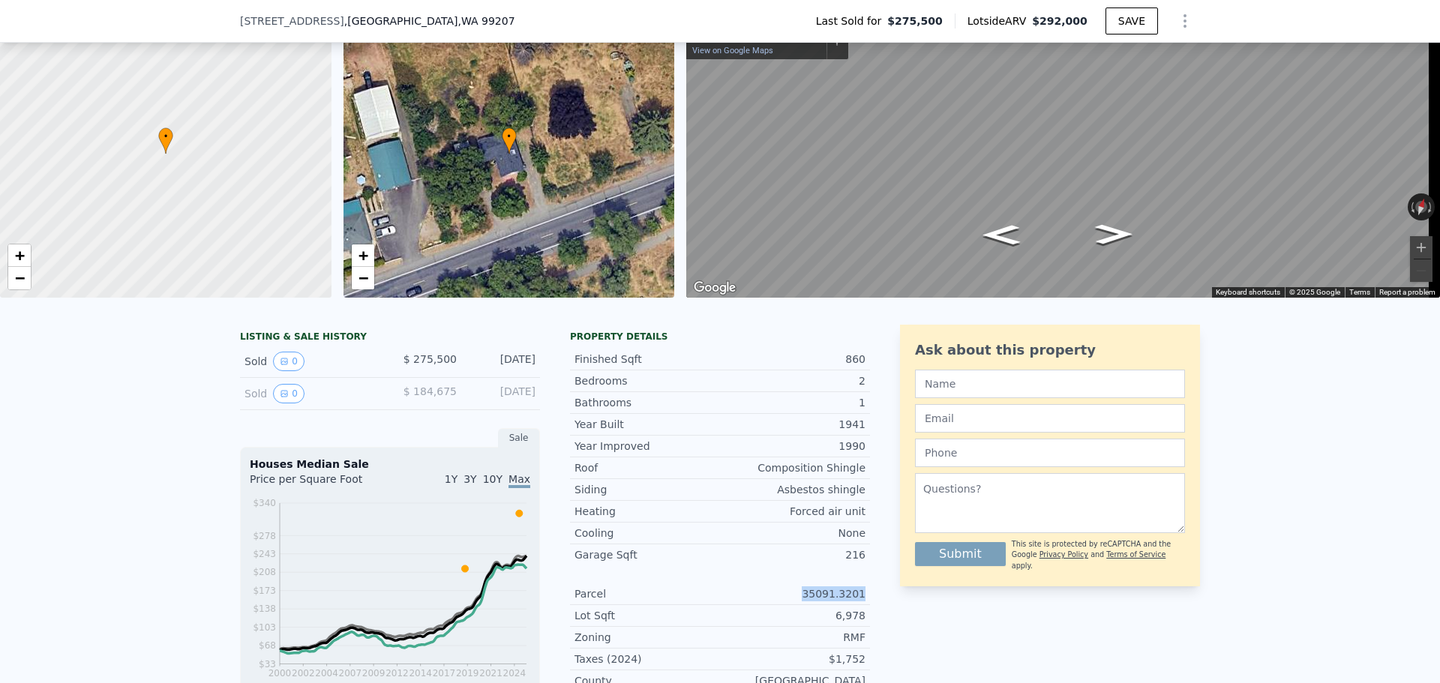
drag, startPoint x: 813, startPoint y: 600, endPoint x: 872, endPoint y: 601, distance: 59.3
click at [872, 601] on div "LISTING & SALE HISTORY Sold 0 $ 275,500 [DATE] Sold 0 $ 184,675 [DATE] Sale Hou…" at bounding box center [720, 643] width 960 height 637
copy div "35091.3201"
